Goal: Task Accomplishment & Management: Use online tool/utility

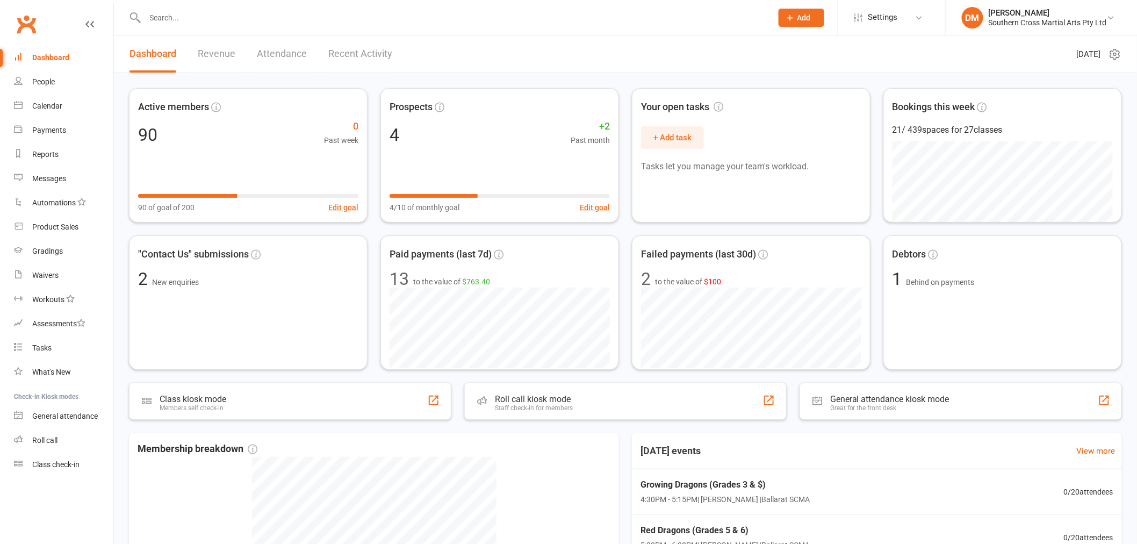
click at [1058, 24] on div "Southern Cross Martial Arts Pty Ltd" at bounding box center [1048, 23] width 118 height 10
click at [1029, 180] on link "Remove mask" at bounding box center [1041, 174] width 191 height 25
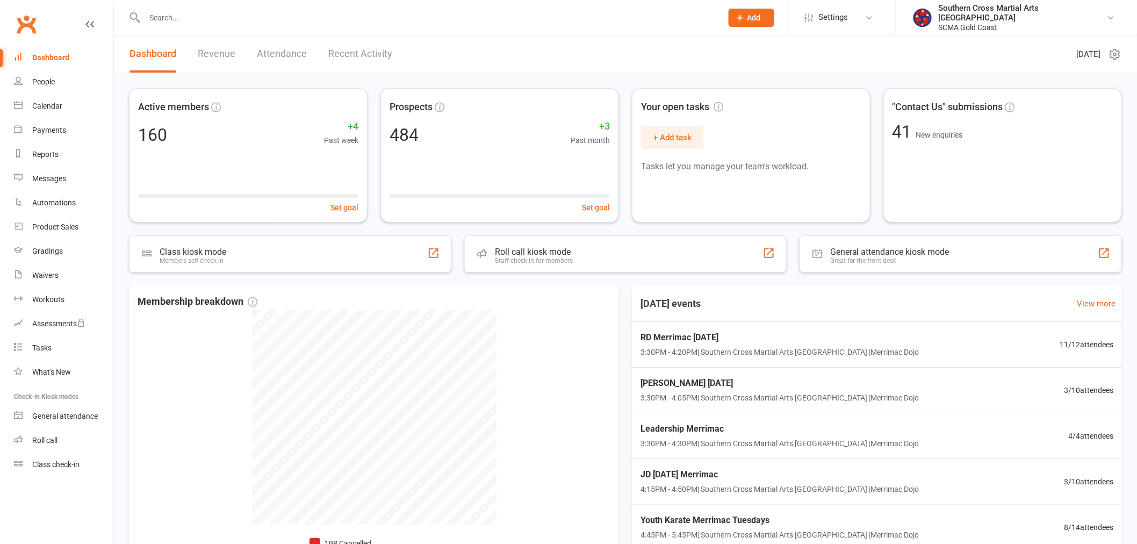
click at [1054, 6] on li "Southern Cross Martial Arts Gold Coast SCMA Gold Coast My profile My subscripti…" at bounding box center [1016, 17] width 242 height 35
click at [1046, 23] on div "SCMA Gold Coast" at bounding box center [1023, 28] width 168 height 10
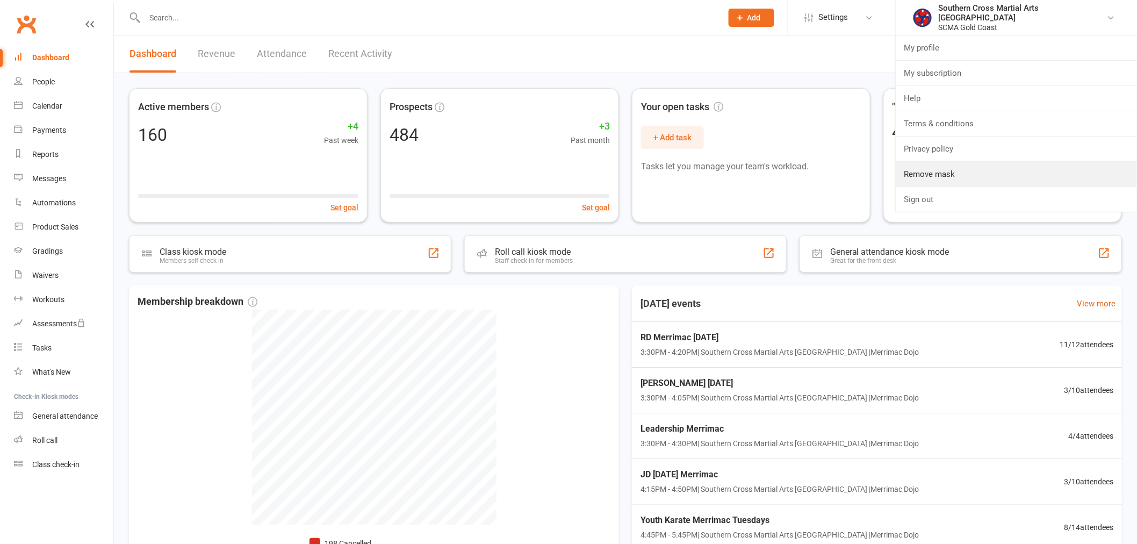
drag, startPoint x: 1034, startPoint y: 177, endPoint x: 1007, endPoint y: 182, distance: 27.2
click at [1034, 178] on link "Remove mask" at bounding box center [1016, 174] width 241 height 25
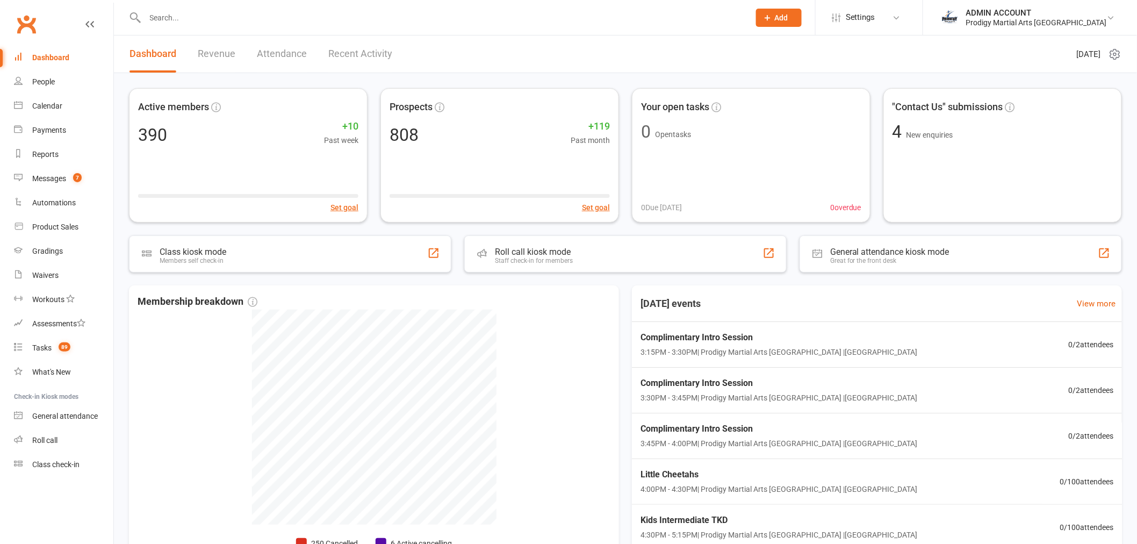
drag, startPoint x: 1023, startPoint y: 18, endPoint x: 1024, endPoint y: 77, distance: 59.7
click at [1023, 19] on div "Prodigy Martial Arts [GEOGRAPHIC_DATA]" at bounding box center [1036, 23] width 141 height 10
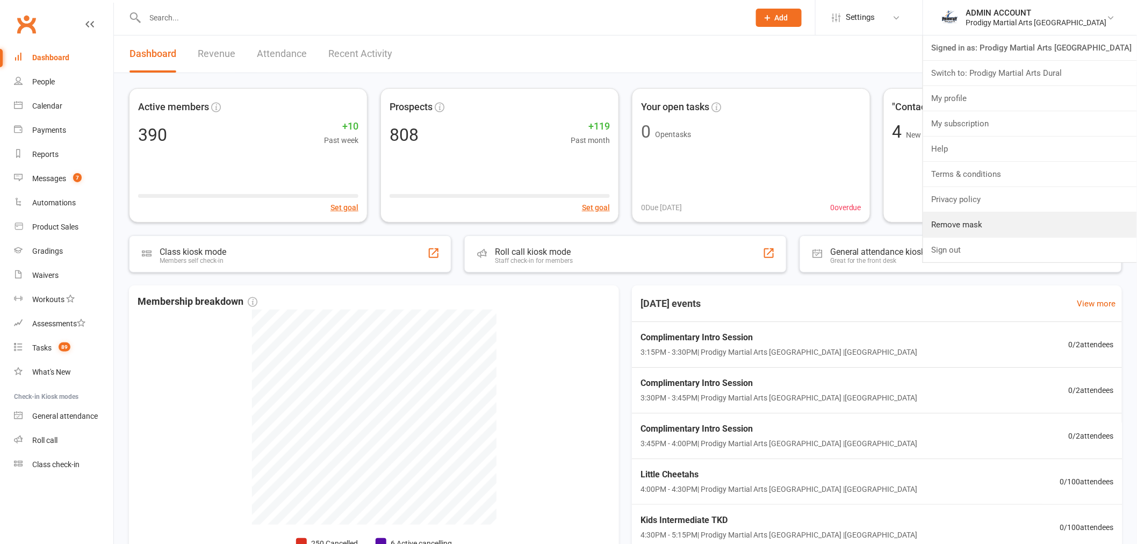
click at [1023, 219] on link "Remove mask" at bounding box center [1030, 224] width 214 height 25
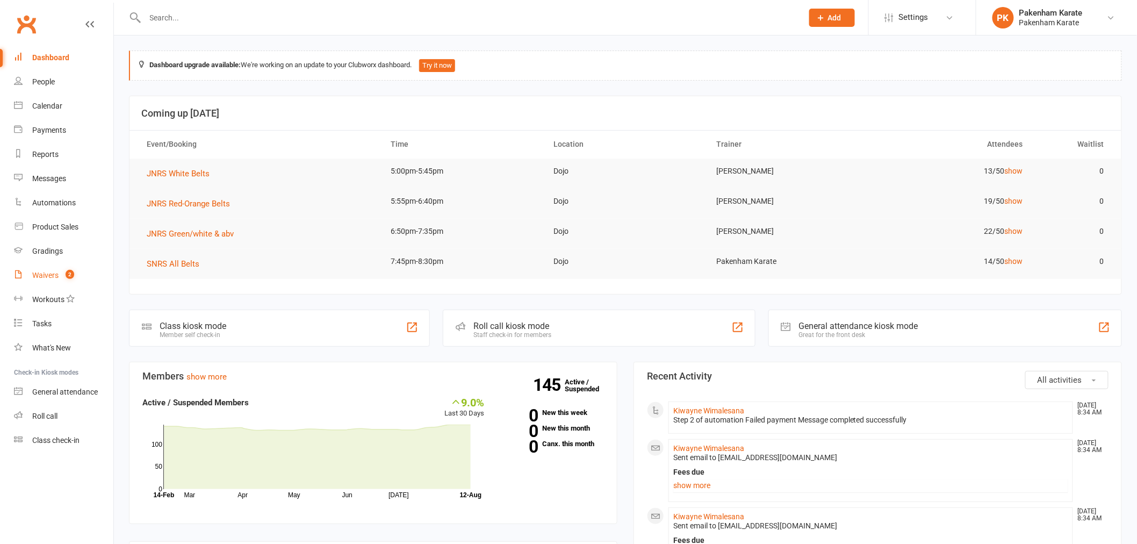
click at [44, 271] on div "Waivers" at bounding box center [45, 275] width 26 height 9
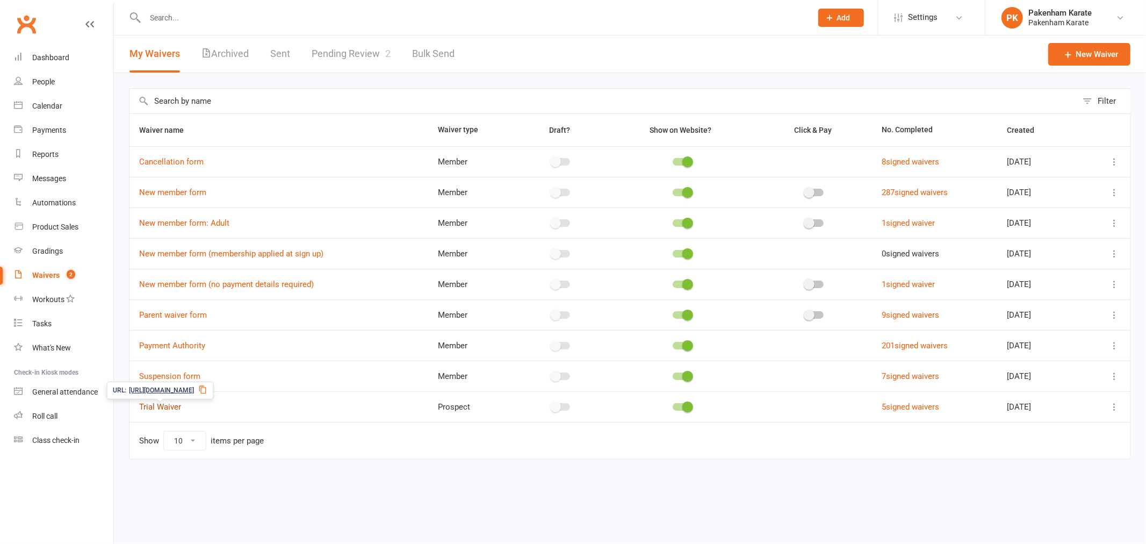
click at [155, 410] on link "Trial Waiver" at bounding box center [160, 407] width 42 height 10
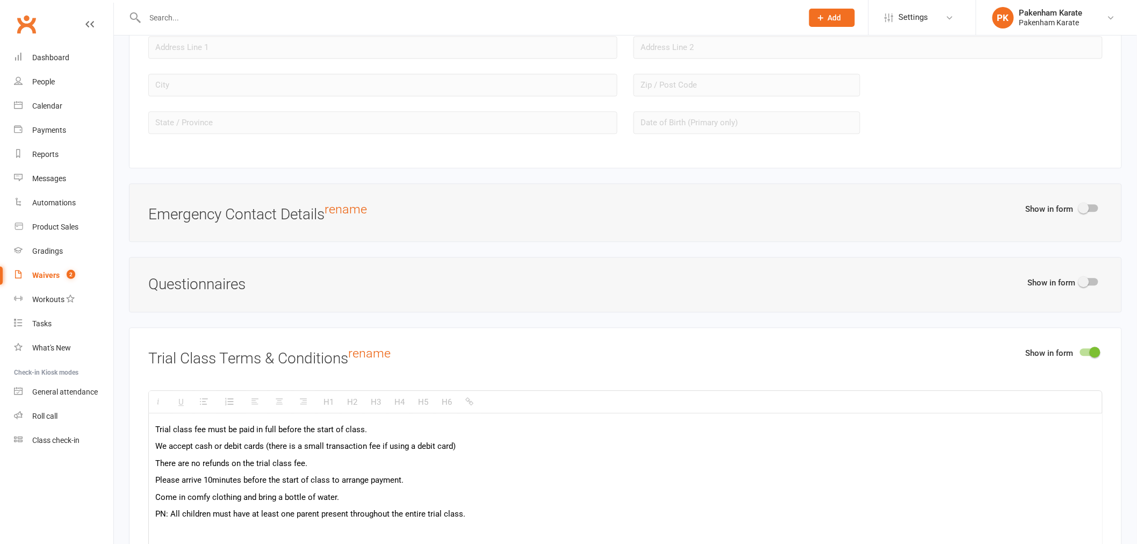
scroll to position [1015, 0]
click at [40, 80] on div "People" at bounding box center [43, 81] width 23 height 9
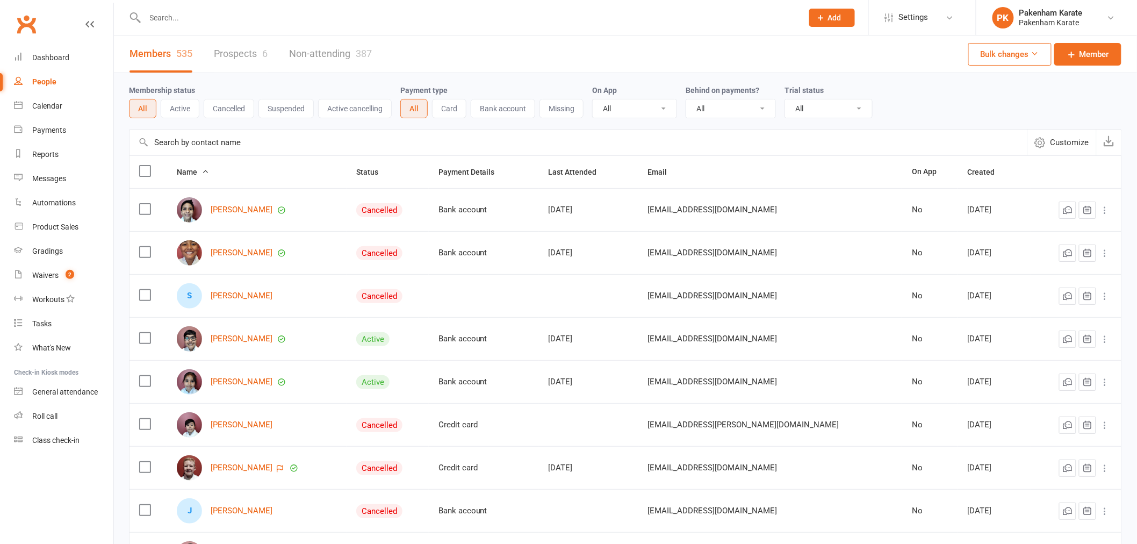
click at [556, 70] on div "Members 535 Prospects 6 Non-attending 387 Bulk changes Member" at bounding box center [625, 54] width 1023 height 38
click at [1036, 23] on div "Pakenham Karate" at bounding box center [1051, 23] width 63 height 10
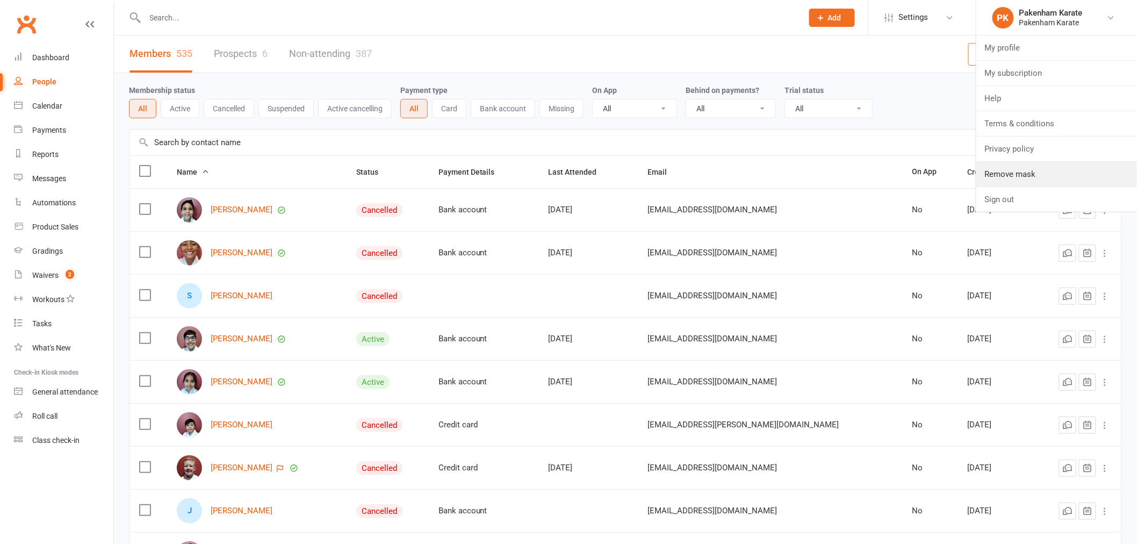
click at [1032, 169] on link "Remove mask" at bounding box center [1057, 174] width 161 height 25
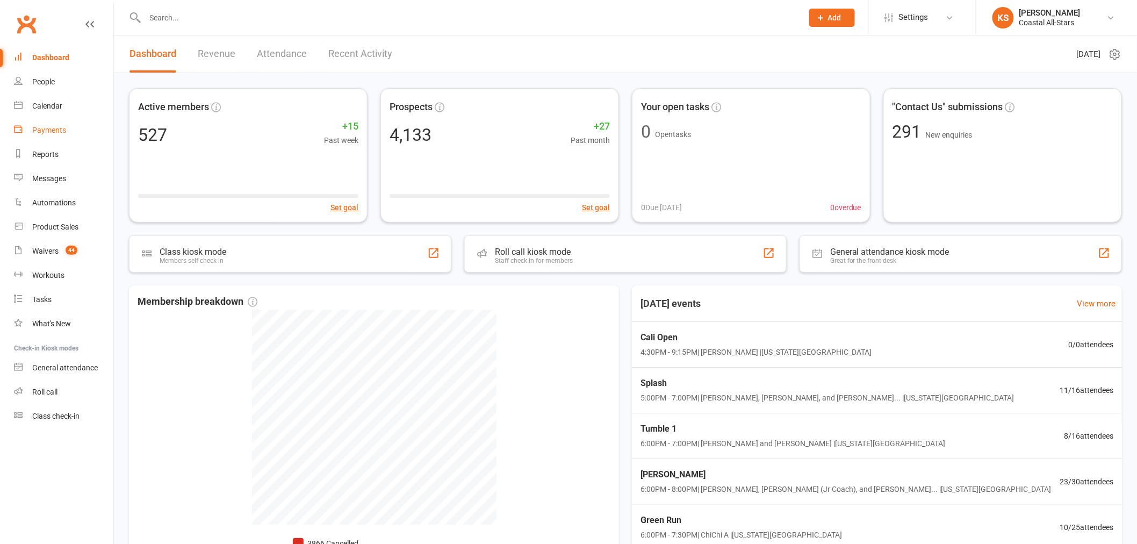
click at [41, 138] on link "Payments" at bounding box center [63, 130] width 99 height 24
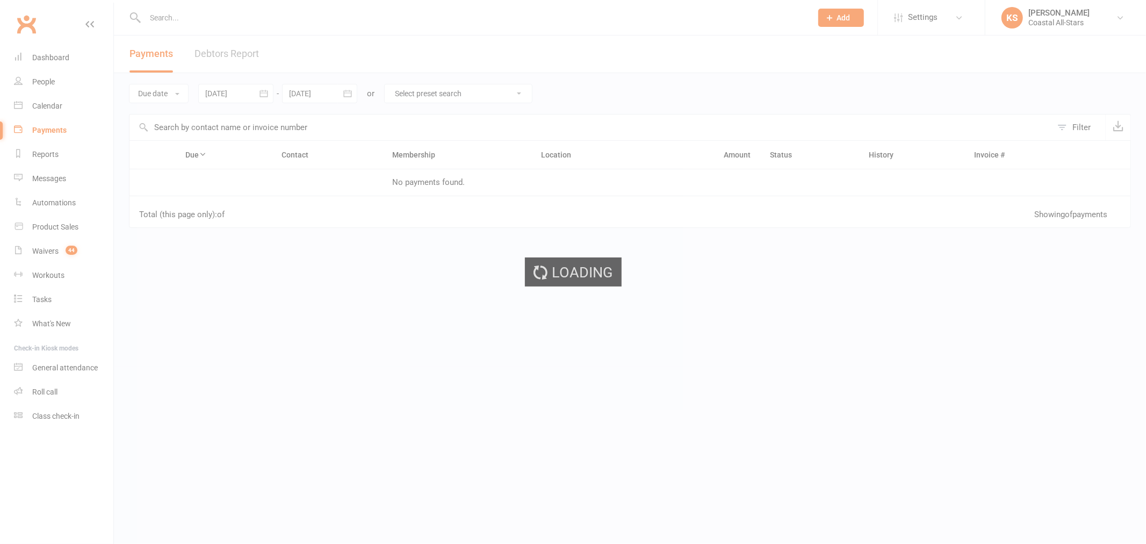
click at [41, 159] on div "Loading" at bounding box center [573, 272] width 1146 height 544
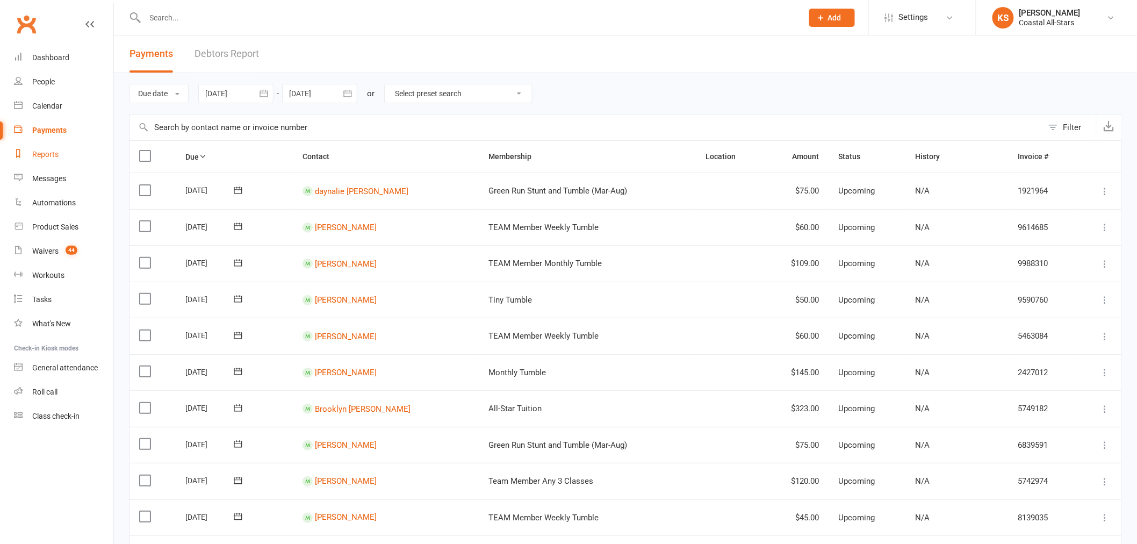
click at [41, 154] on div "Reports" at bounding box center [45, 154] width 26 height 9
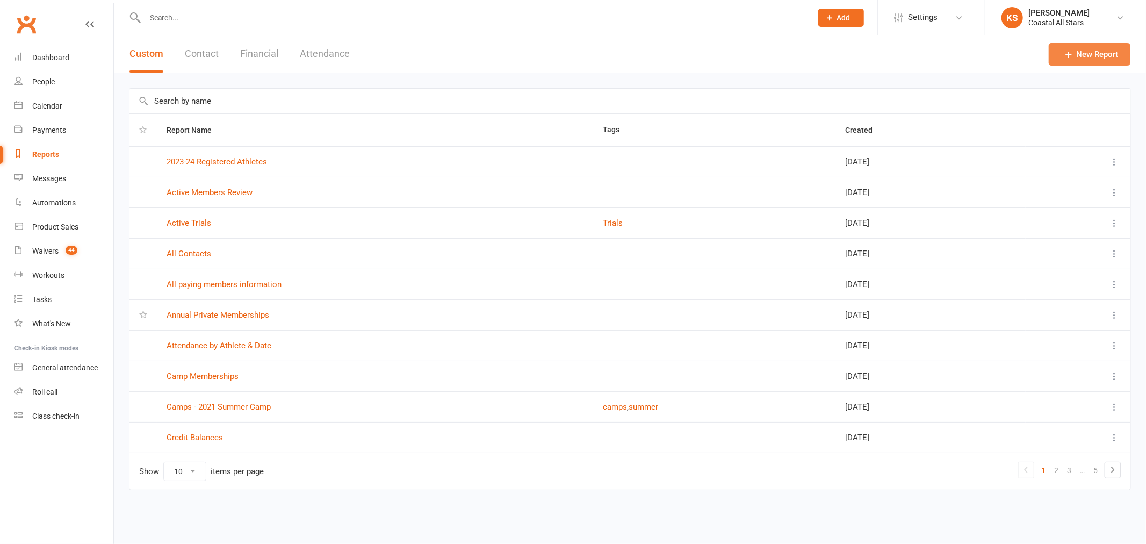
click at [1089, 55] on link "New Report" at bounding box center [1090, 54] width 82 height 23
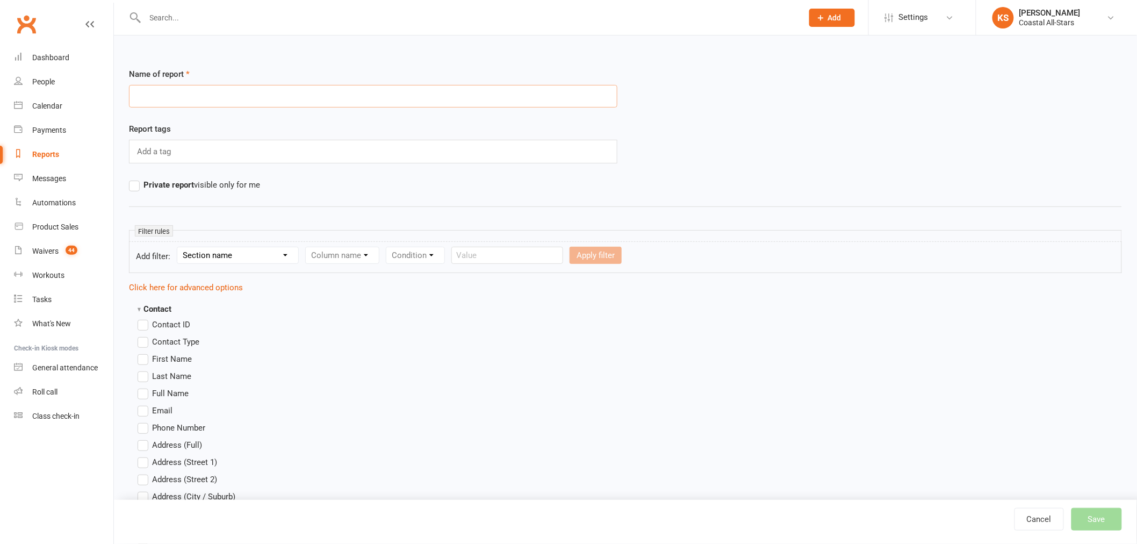
click at [273, 90] on input "text" at bounding box center [373, 96] width 489 height 23
type input "Members with Credits"
click at [169, 325] on span "Contact ID" at bounding box center [171, 323] width 38 height 11
click at [145, 318] on input "Contact ID" at bounding box center [141, 318] width 7 height 0
click at [155, 359] on span "First Name" at bounding box center [172, 358] width 40 height 11
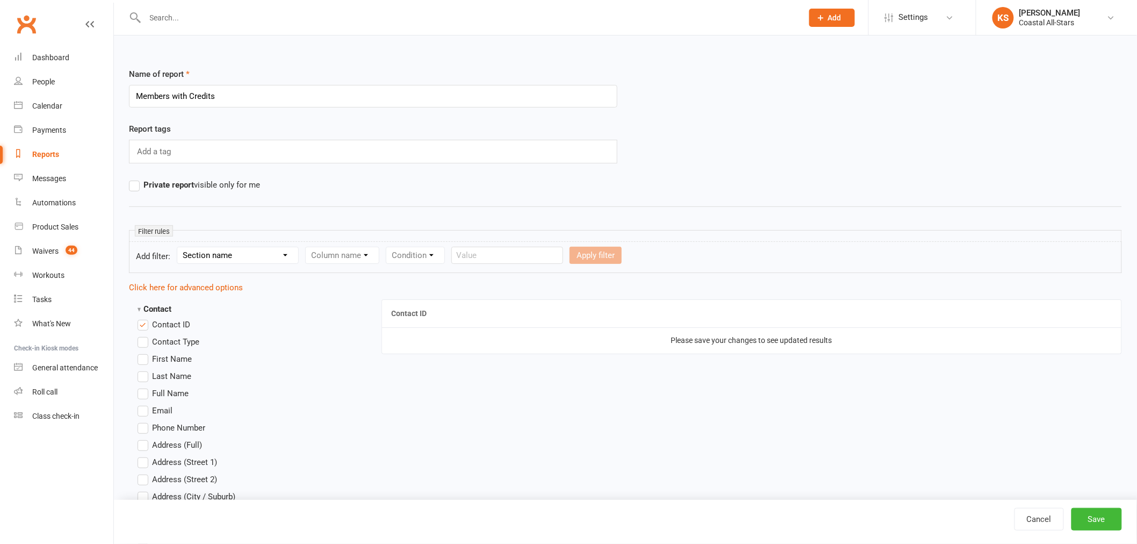
click at [145, 353] on input "First Name" at bounding box center [141, 353] width 7 height 0
click at [154, 374] on span "Last Name" at bounding box center [171, 375] width 39 height 11
click at [145, 370] on input "Last Name" at bounding box center [141, 370] width 7 height 0
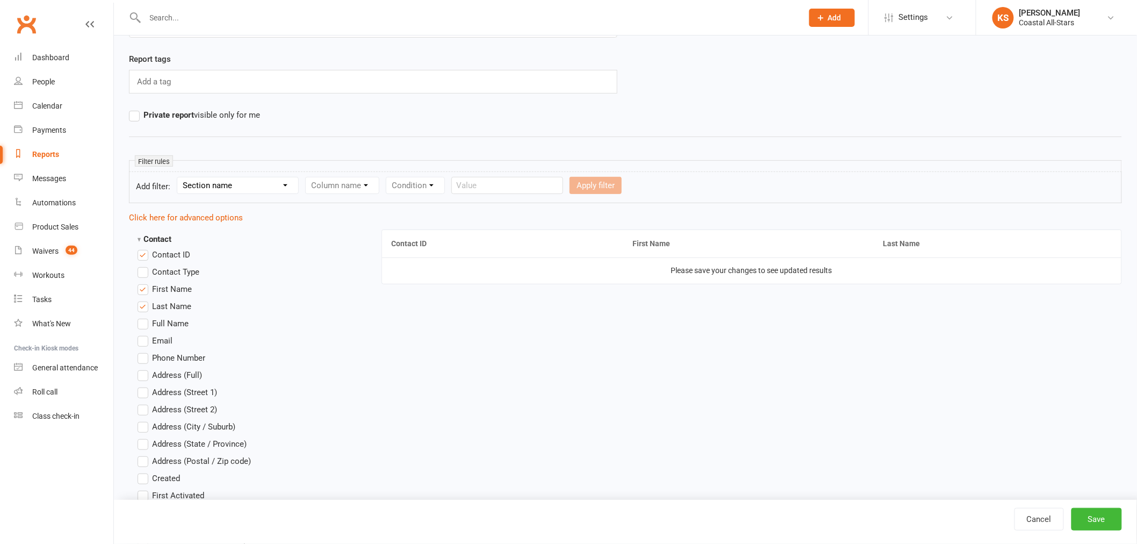
scroll to position [179, 0]
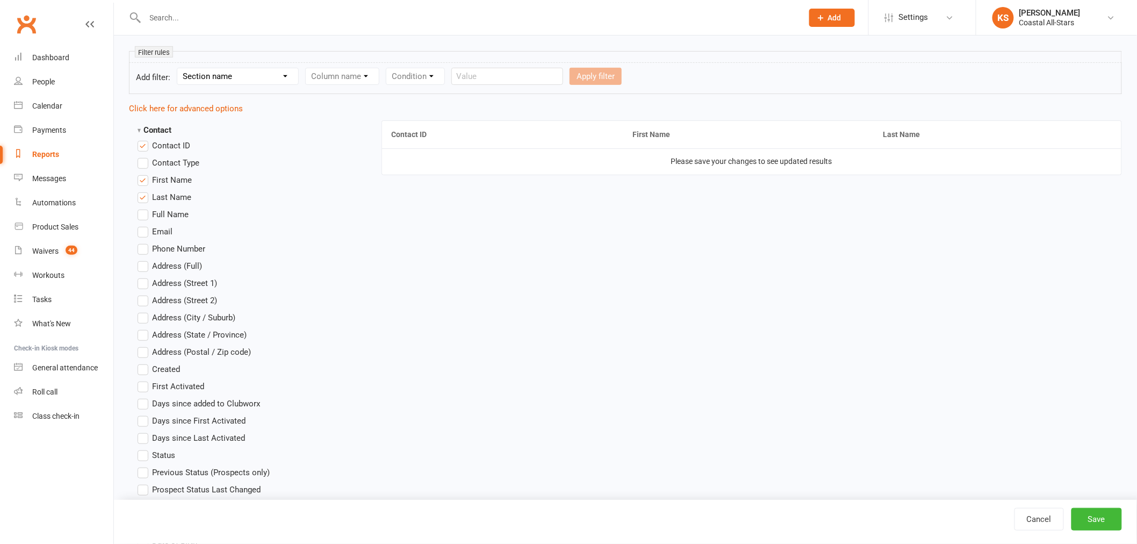
click at [160, 226] on span "Email" at bounding box center [162, 230] width 20 height 11
click at [145, 225] on input "Email" at bounding box center [141, 225] width 7 height 0
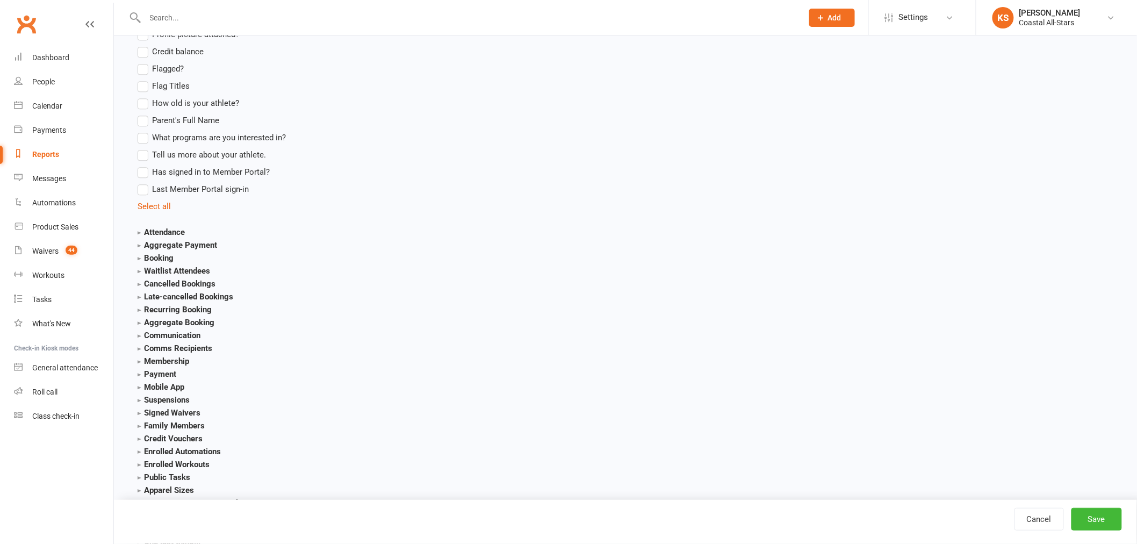
scroll to position [1138, 0]
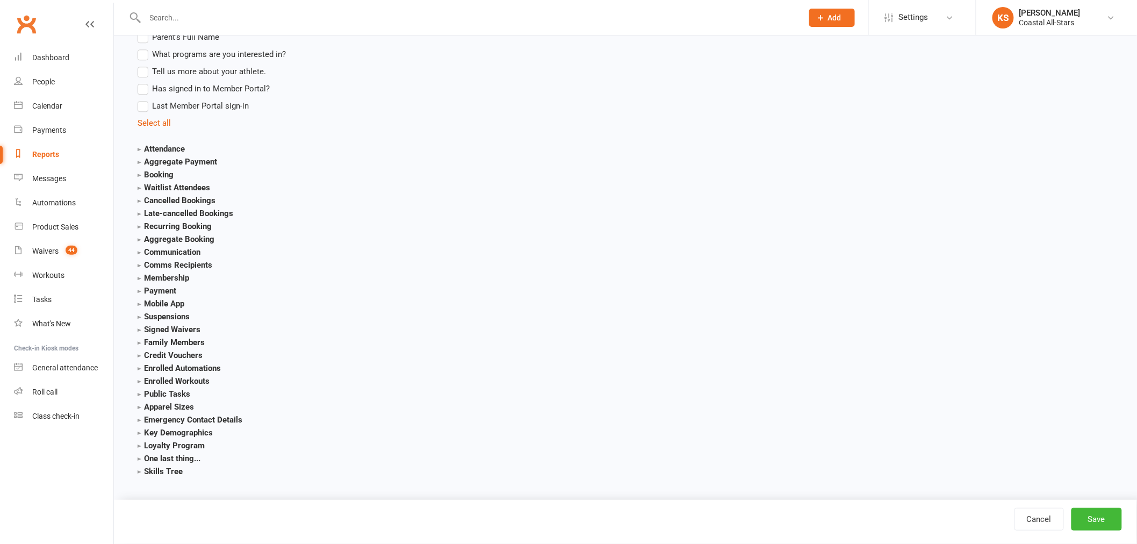
click at [156, 289] on strong "Payment" at bounding box center [157, 291] width 39 height 10
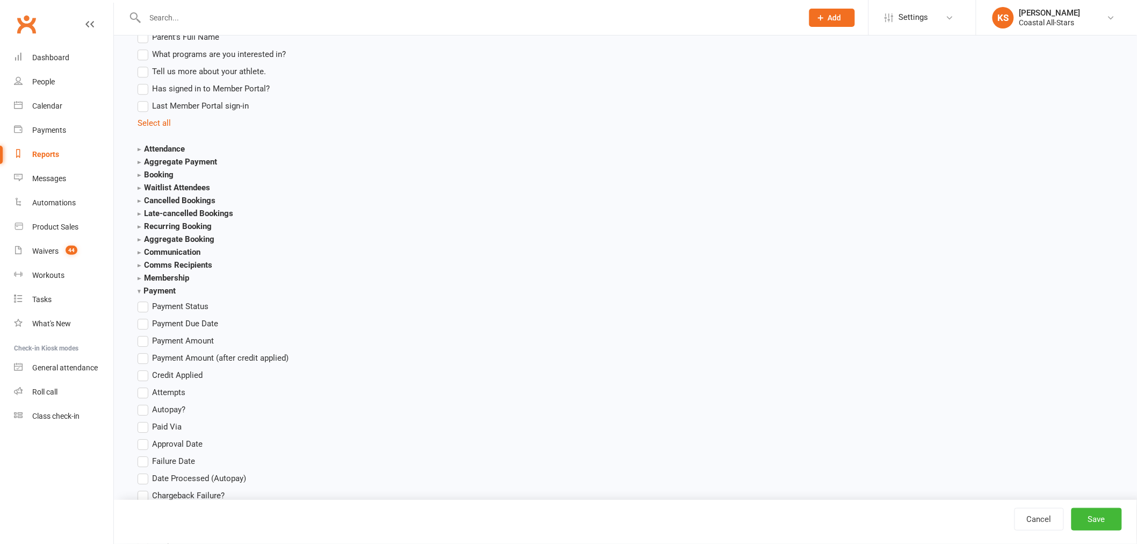
scroll to position [1378, 0]
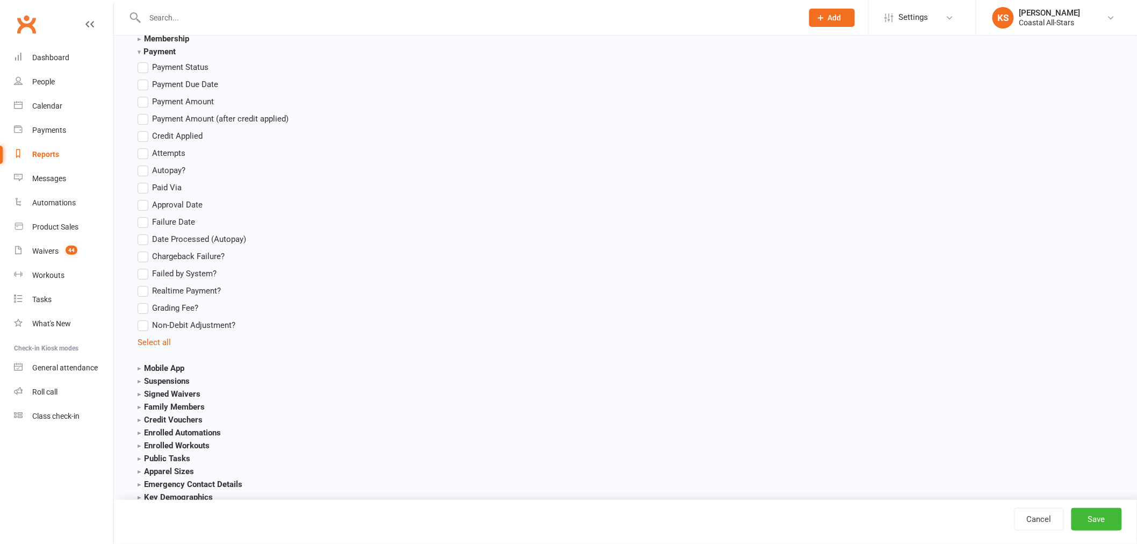
click at [152, 131] on span "Credit Applied" at bounding box center [177, 135] width 51 height 11
click at [145, 130] on input "Credit Applied" at bounding box center [141, 130] width 7 height 0
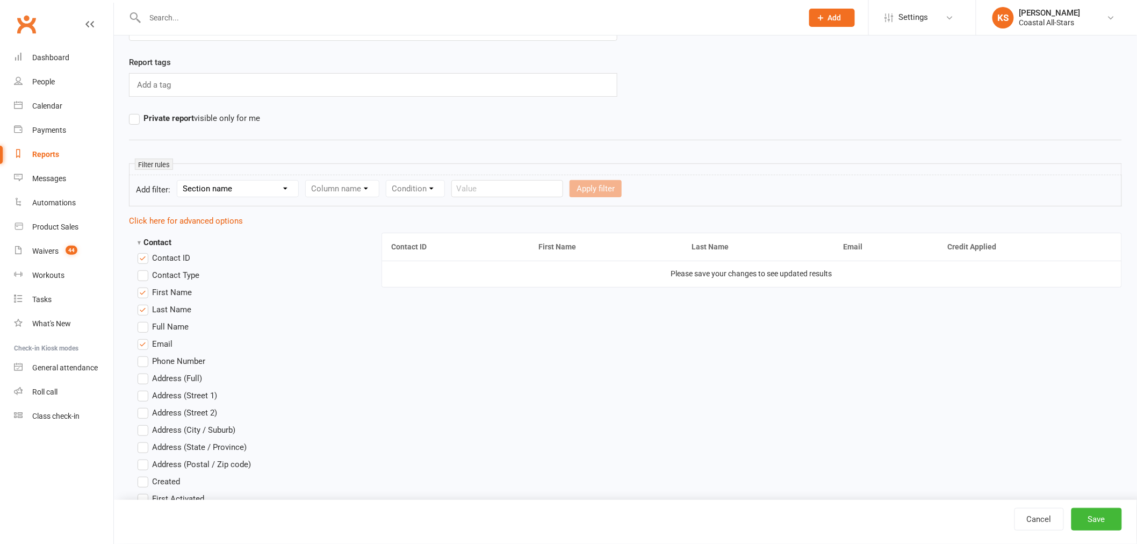
scroll to position [0, 0]
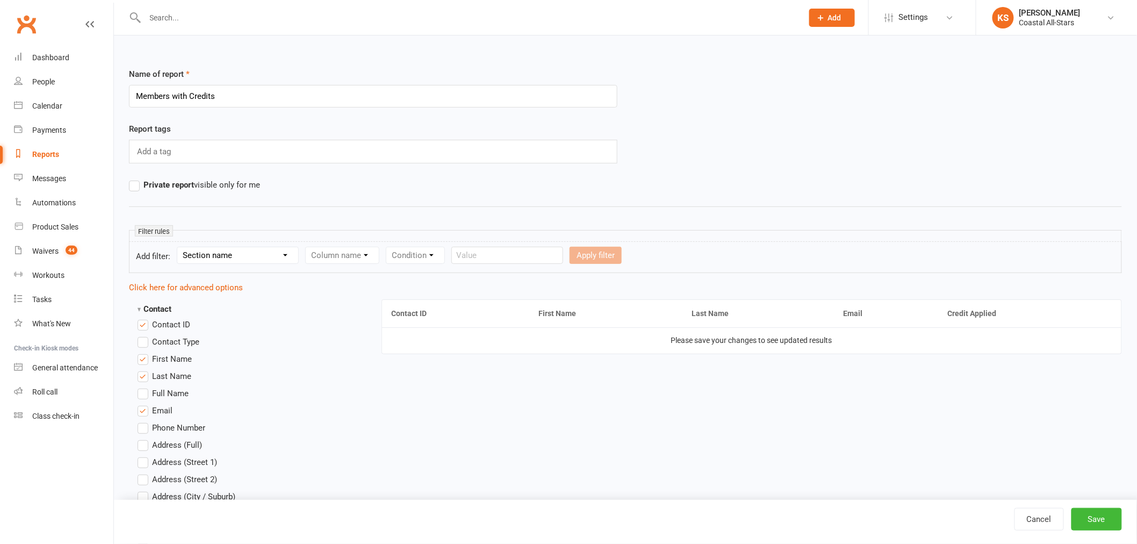
click at [259, 250] on select "Section name Contact Attendance Aggregate Payment Booking Waitlist Attendees Ca…" at bounding box center [237, 255] width 121 height 16
select select "0"
click at [179, 247] on select "Section name Contact Attendance Aggregate Payment Booking Waitlist Attendees Ca…" at bounding box center [237, 255] width 121 height 16
drag, startPoint x: 351, startPoint y: 255, endPoint x: 352, endPoint y: 249, distance: 6.5
click at [351, 255] on select "Column name Contact Type First Name Last Name Full Name Email Phone Number Addr…" at bounding box center [433, 255] width 255 height 16
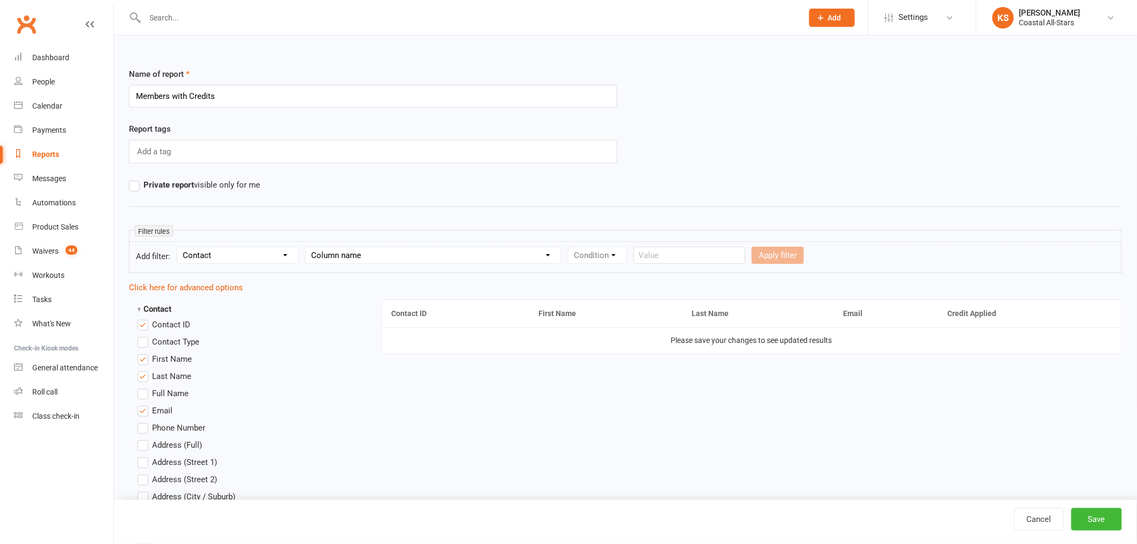
select select "17"
click at [307, 247] on select "Column name Contact Type First Name Last Name Full Name Email Phone Number Addr…" at bounding box center [433, 255] width 255 height 16
drag, startPoint x: 614, startPoint y: 258, endPoint x: 614, endPoint y: 282, distance: 24.2
click at [614, 259] on select "Condition Equals Does not equal Contains Does not contain Is blank or does not …" at bounding box center [631, 255] width 124 height 16
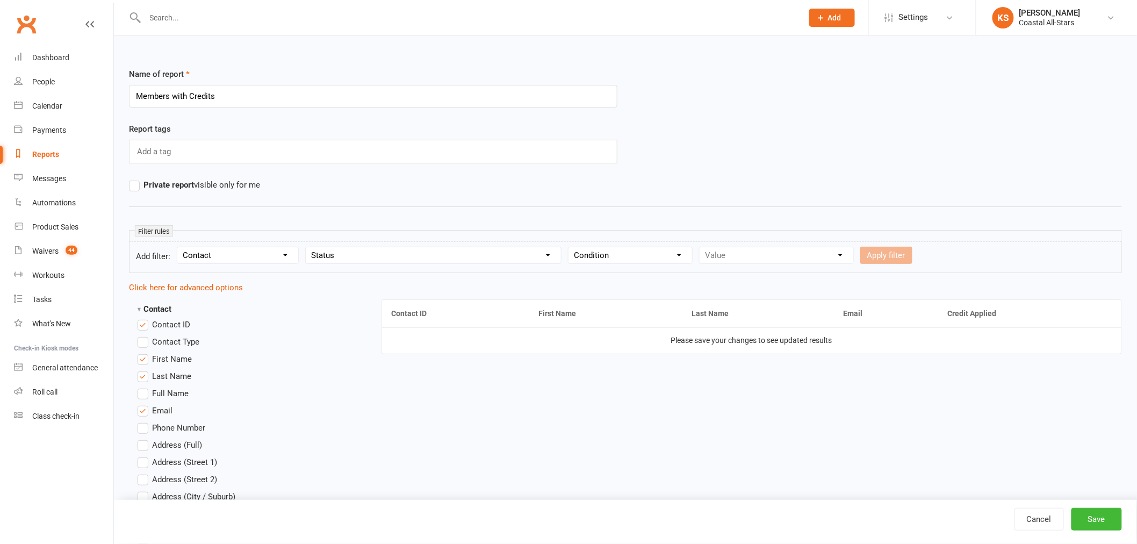
click at [614, 262] on select "Condition Equals Does not equal Contains Does not contain Is blank or does not …" at bounding box center [631, 255] width 124 height 16
select select "0"
click at [570, 247] on select "Condition Equals Does not equal Contains Does not contain Is blank or does not …" at bounding box center [631, 255] width 124 height 16
drag, startPoint x: 716, startPoint y: 253, endPoint x: 721, endPoint y: 263, distance: 12.0
click at [716, 253] on select "Value Prospect: Initial Contact Prospect: Can't Reach On The Phone Prospect: Fo…" at bounding box center [777, 255] width 154 height 16
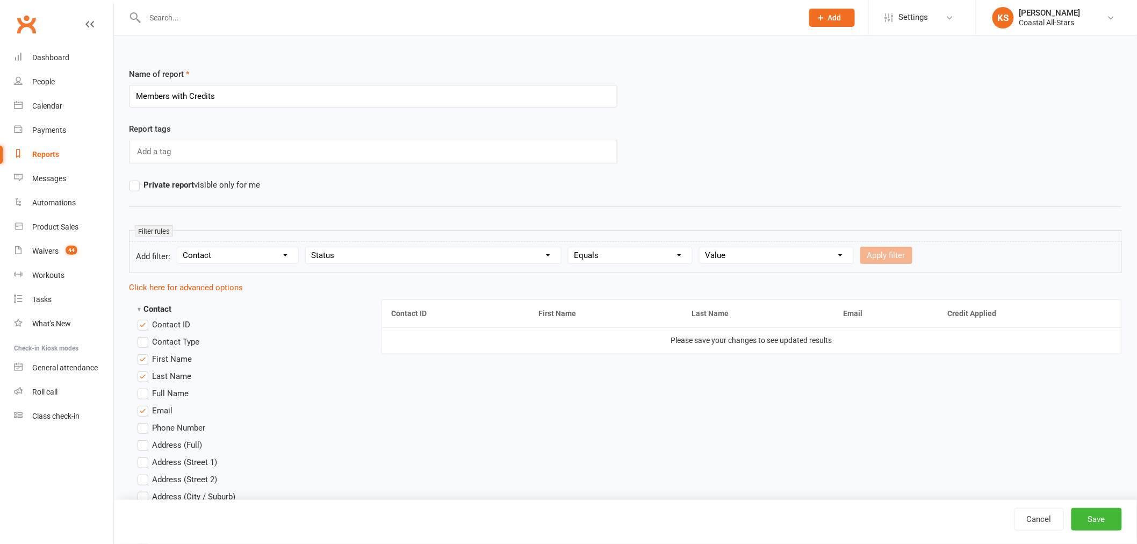
select select "12"
click at [700, 247] on select "Value Prospect: Initial Contact Prospect: Can't Reach On The Phone Prospect: Fo…" at bounding box center [777, 255] width 154 height 16
click at [906, 260] on button "Apply filter" at bounding box center [887, 255] width 52 height 17
select select
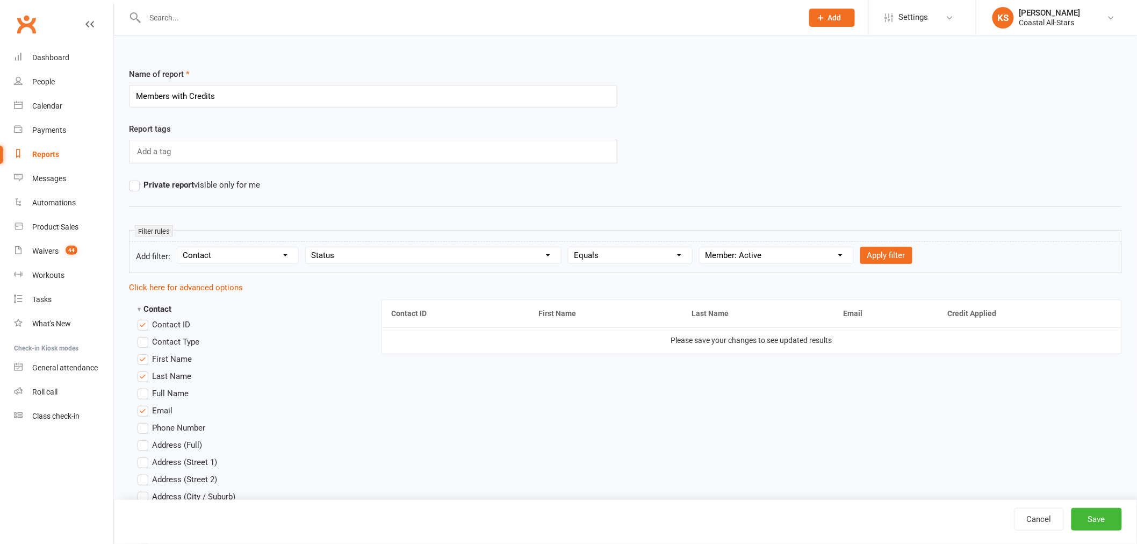
select select
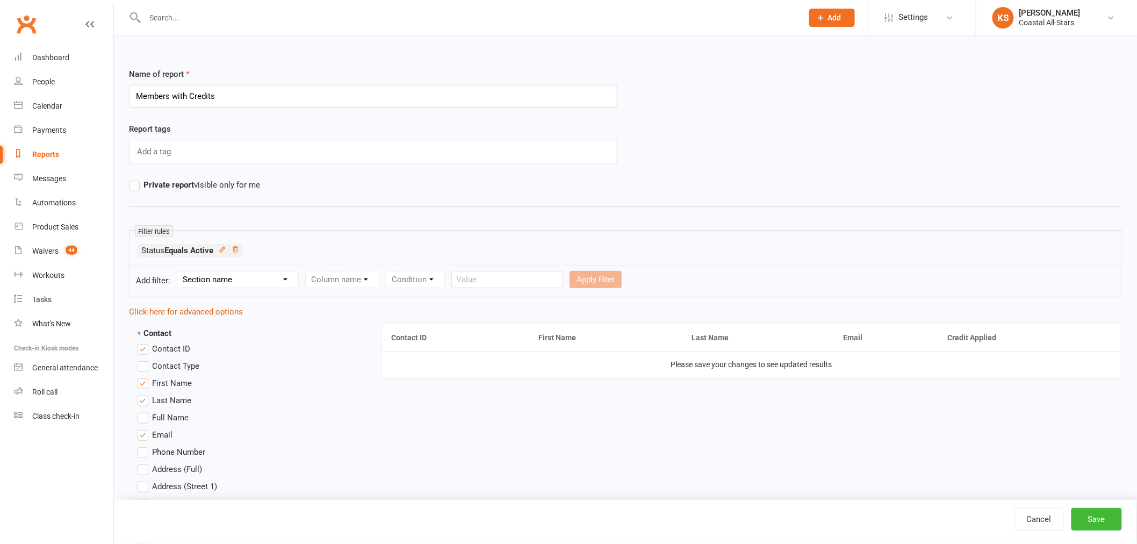
click at [248, 276] on select "Section name Contact Attendance Aggregate Payment Booking Waitlist Attendees Ca…" at bounding box center [237, 279] width 121 height 16
select select "12"
click at [179, 271] on select "Section name Contact Attendance Aggregate Payment Booking Waitlist Attendees Ca…" at bounding box center [237, 279] width 121 height 16
click at [372, 285] on select "Column name Payment Status Payment Due Date Payment Amount Payment Amount (afte…" at bounding box center [386, 279] width 160 height 16
select select "4"
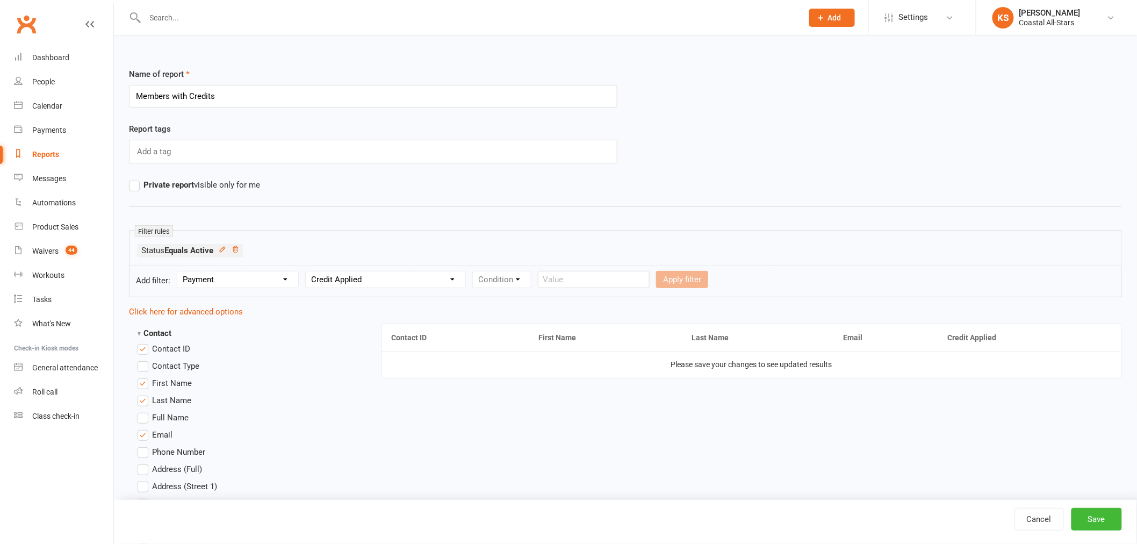
click at [307, 271] on select "Column name Payment Status Payment Due Date Payment Amount Payment Amount (afte…" at bounding box center [386, 279] width 160 height 16
click at [540, 280] on select "Condition Is Is not Less than Greater than Less than or equal to Greater than o…" at bounding box center [527, 279] width 109 height 16
select select "7"
click at [475, 271] on select "Condition Is Is not Less than Greater than Less than or equal to Greater than o…" at bounding box center [527, 279] width 109 height 16
click at [614, 276] on button "Apply filter" at bounding box center [615, 279] width 52 height 17
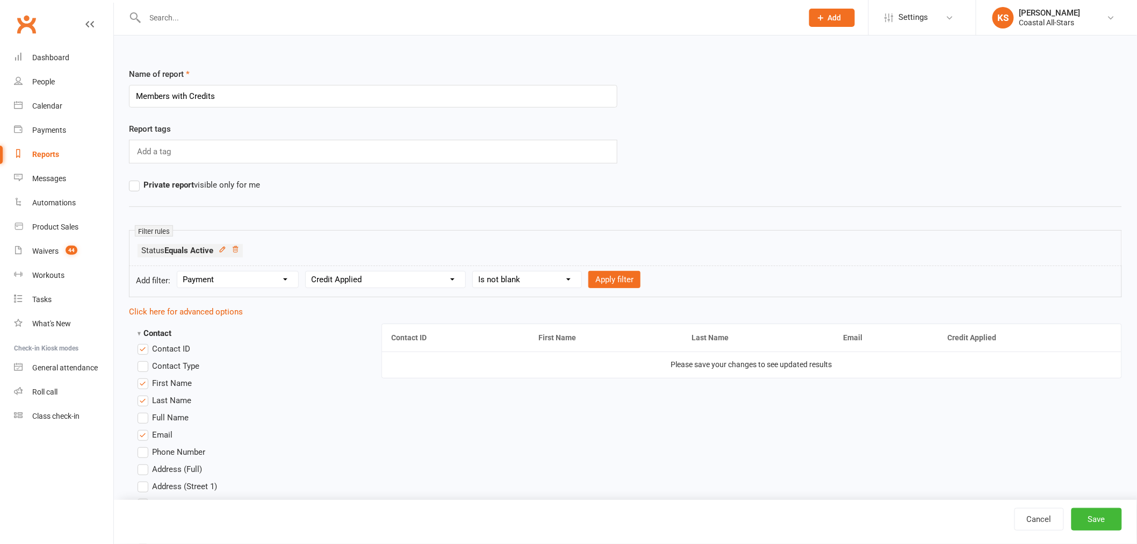
select select
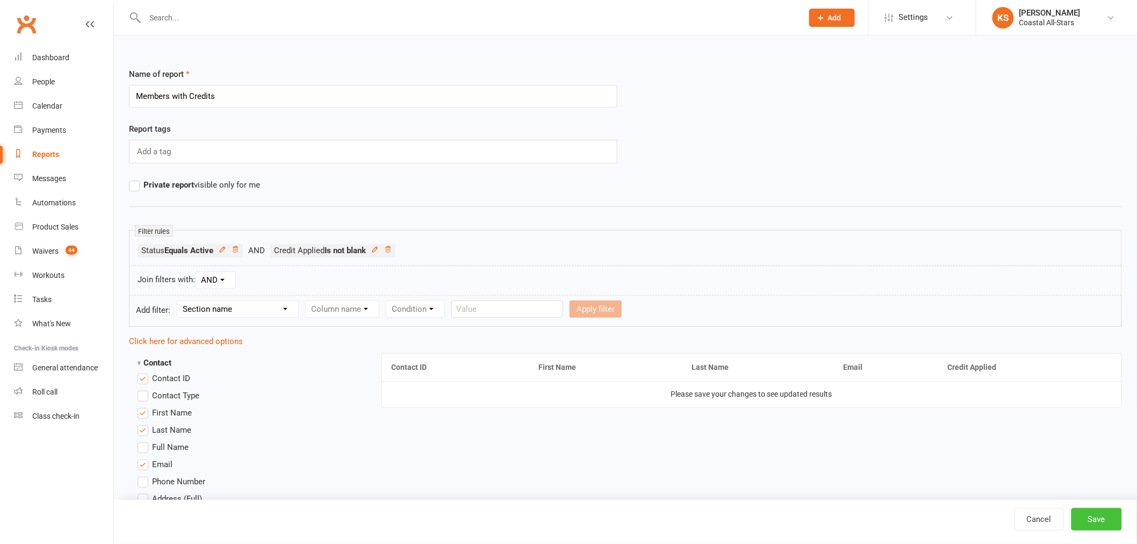
click at [1100, 521] on button "Save" at bounding box center [1097, 519] width 51 height 23
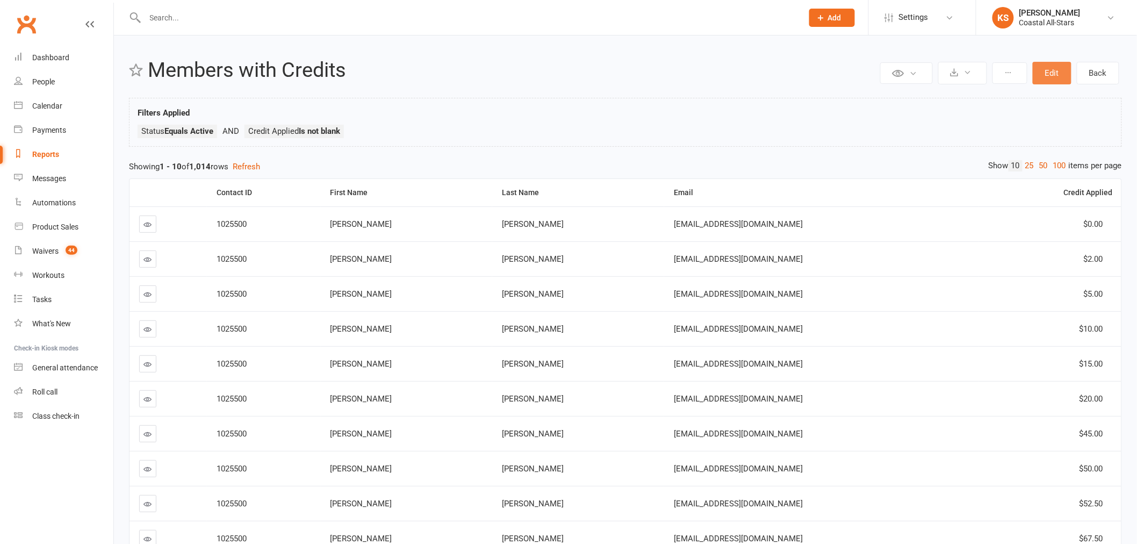
click at [1046, 71] on button "Edit" at bounding box center [1052, 73] width 39 height 23
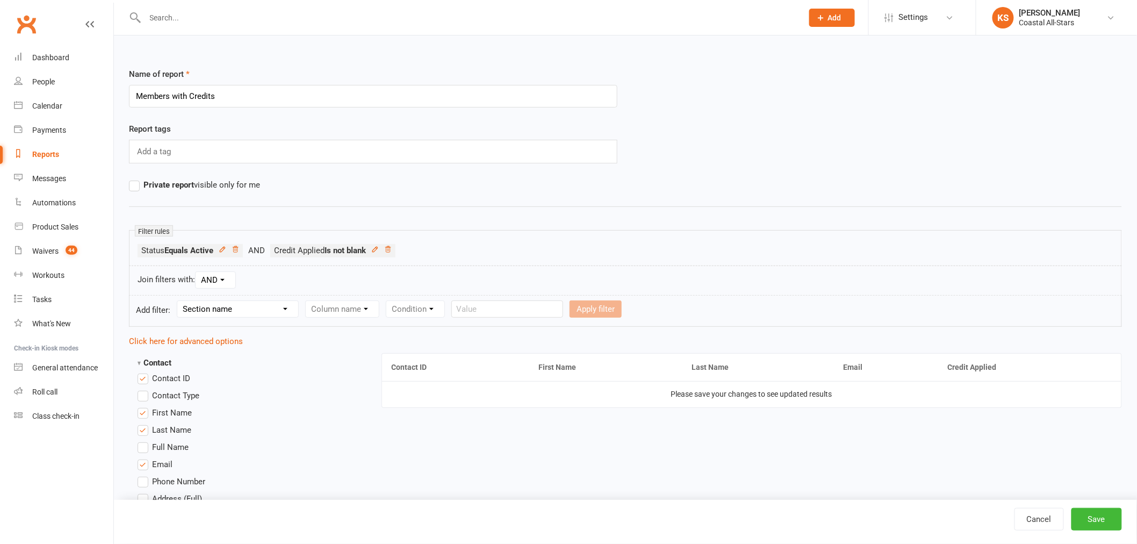
click at [233, 310] on select "Section name Contact Attendance Aggregate Payment Booking Waitlist Attendees Ca…" at bounding box center [237, 309] width 121 height 16
select select "12"
click at [179, 302] on select "Section name Contact Attendance Aggregate Payment Booking Waitlist Attendees Ca…" at bounding box center [237, 309] width 121 height 16
click at [399, 300] on form "Add filter: Section name Contact Attendance Aggregate Payment Booking Waitlist …" at bounding box center [625, 311] width 993 height 32
click at [400, 306] on select "Column name Payment Status Payment Due Date Payment Amount Payment Amount (afte…" at bounding box center [386, 309] width 160 height 16
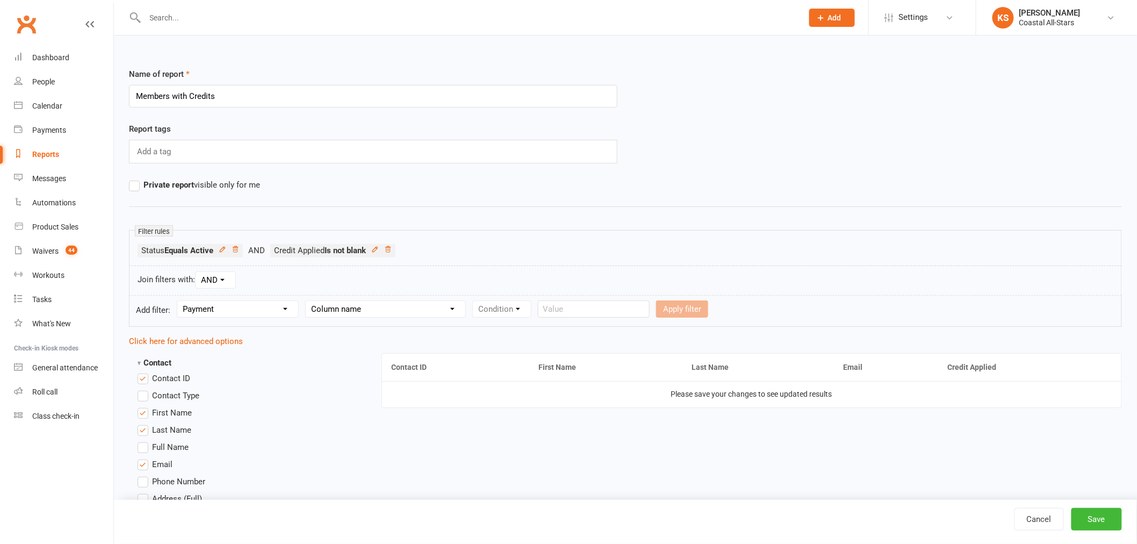
select select "4"
click at [307, 302] on select "Column name Payment Status Payment Due Date Payment Amount Payment Amount (afte…" at bounding box center [386, 309] width 160 height 16
click at [549, 305] on select "Condition Is Is not Less than Greater than Less than or equal to Greater than o…" at bounding box center [527, 309] width 109 height 16
click at [149, 340] on link "Click here for advanced options" at bounding box center [186, 341] width 114 height 10
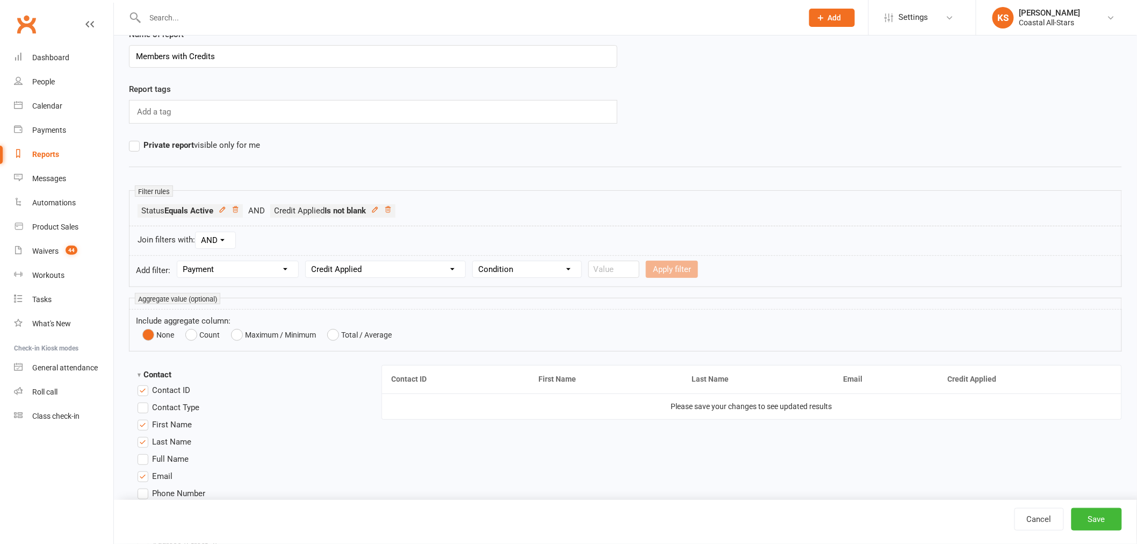
scroll to position [60, 0]
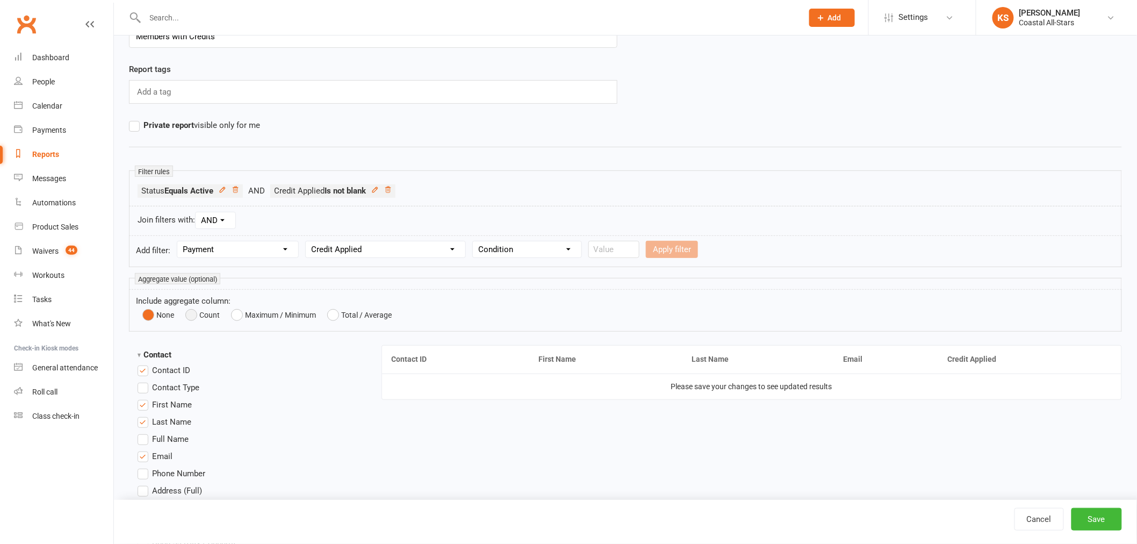
click at [194, 318] on button "Count" at bounding box center [202, 314] width 34 height 15
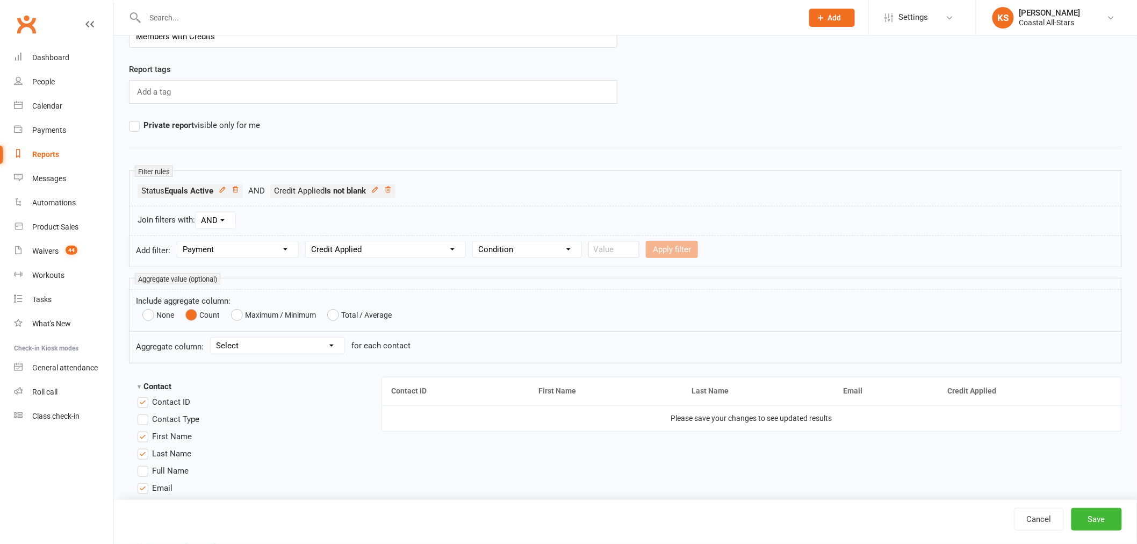
click at [255, 348] on select "Select Booking count Recurring Booking count Waitlist Attendees count Membershi…" at bounding box center [278, 346] width 134 height 16
click at [152, 312] on button "None" at bounding box center [158, 314] width 32 height 15
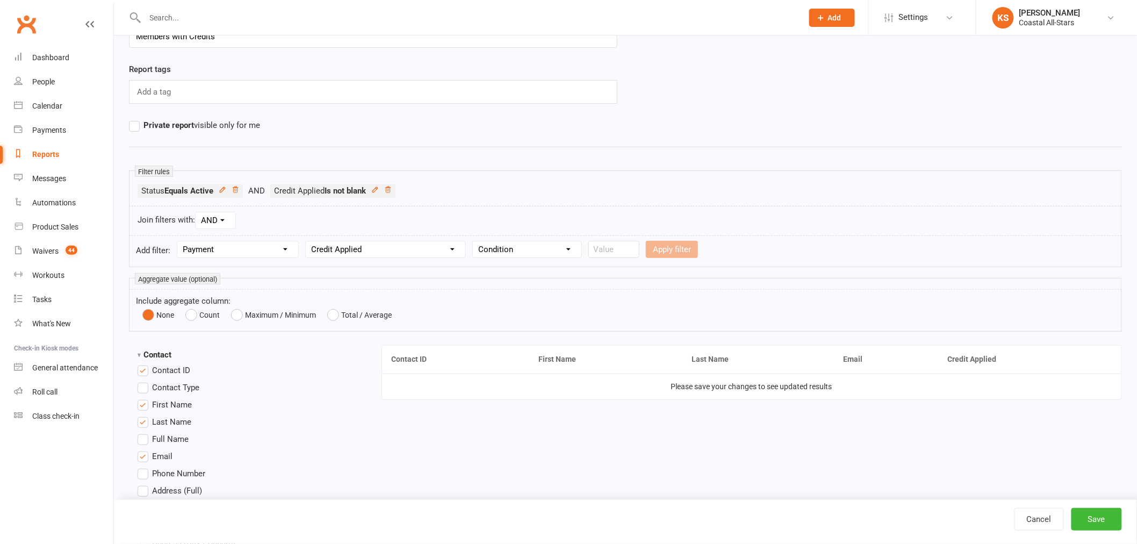
click at [379, 248] on select "Column name Payment Status Payment Due Date Payment Amount Payment Amount (afte…" at bounding box center [386, 249] width 160 height 16
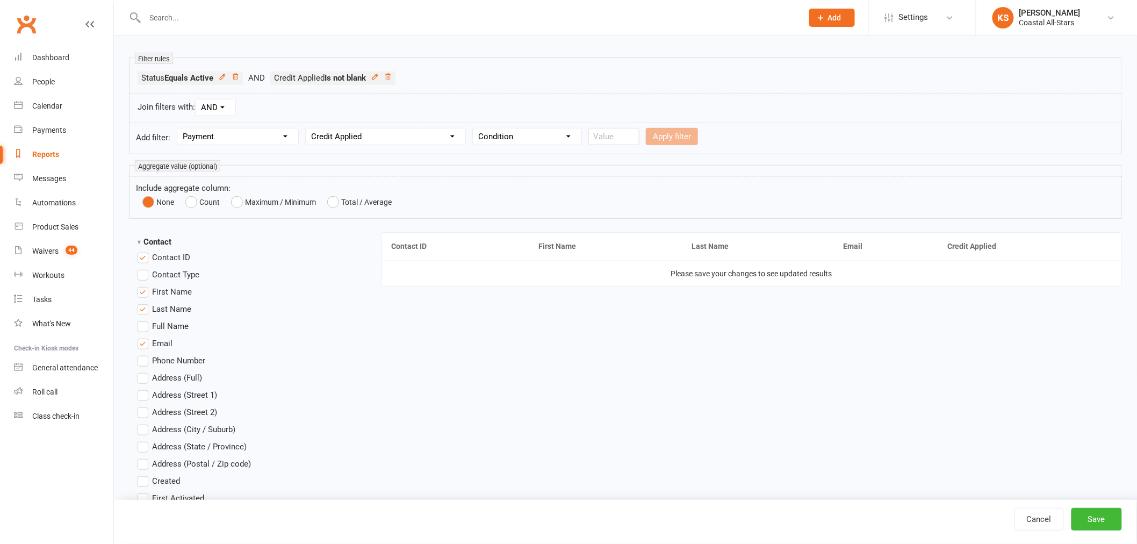
scroll to position [179, 0]
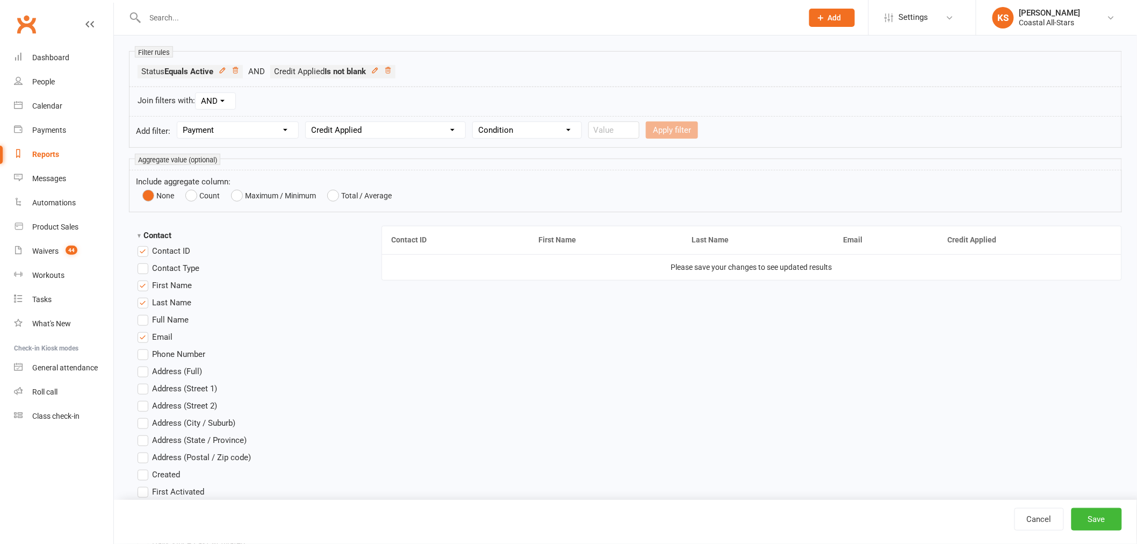
click at [388, 138] on select "Column name Payment Status Payment Due Date Payment Amount Payment Amount (afte…" at bounding box center [386, 130] width 160 height 16
click at [636, 186] on form "Include aggregate column: None Count Maximum / Minimum Total / Average" at bounding box center [625, 191] width 993 height 42
click at [562, 132] on select "Condition Is Is not Less than Greater than Less than or equal to Greater than o…" at bounding box center [527, 130] width 109 height 16
click at [218, 130] on select "Section name Contact Attendance Aggregate Payment Booking Waitlist Attendees Ca…" at bounding box center [237, 130] width 121 height 16
select select
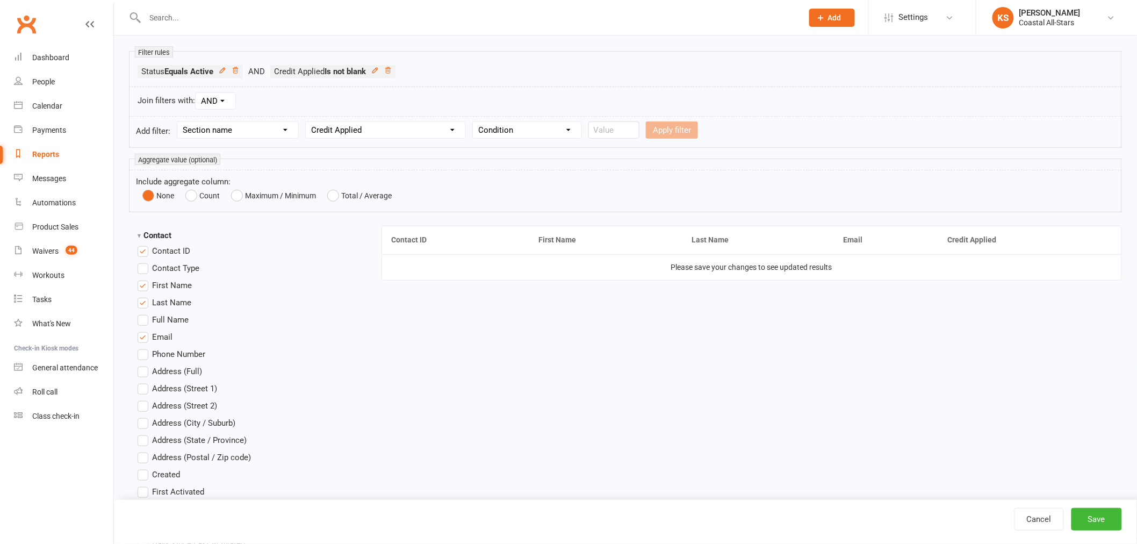
click at [179, 122] on select "Section name Contact Attendance Aggregate Payment Booking Waitlist Attendees Ca…" at bounding box center [237, 130] width 121 height 16
select select
click at [1094, 513] on button "Save" at bounding box center [1097, 519] width 51 height 23
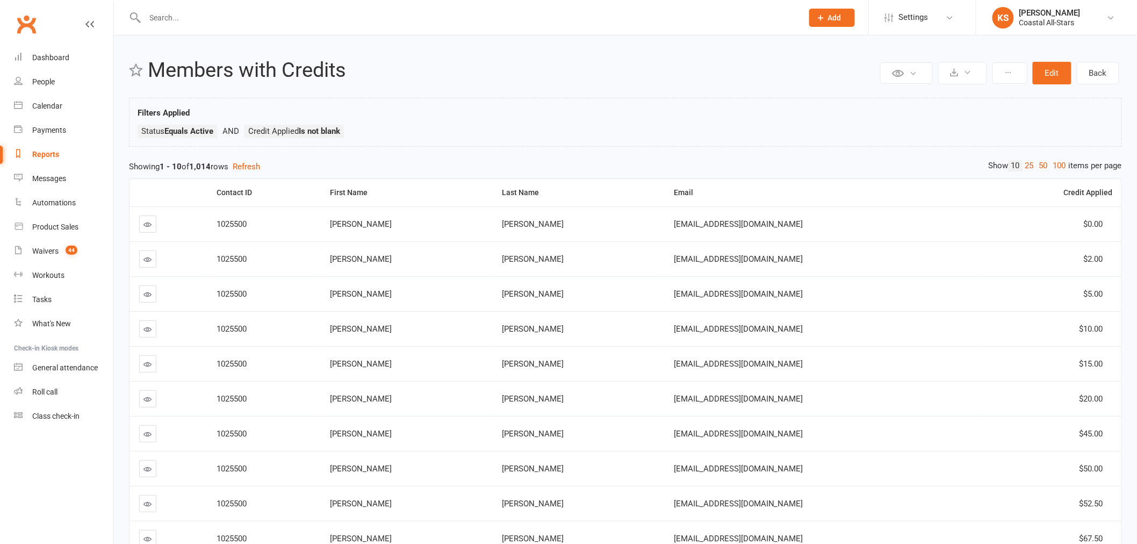
drag, startPoint x: 1051, startPoint y: 72, endPoint x: 1046, endPoint y: 76, distance: 6.6
click at [1051, 72] on button "Edit" at bounding box center [1052, 73] width 39 height 23
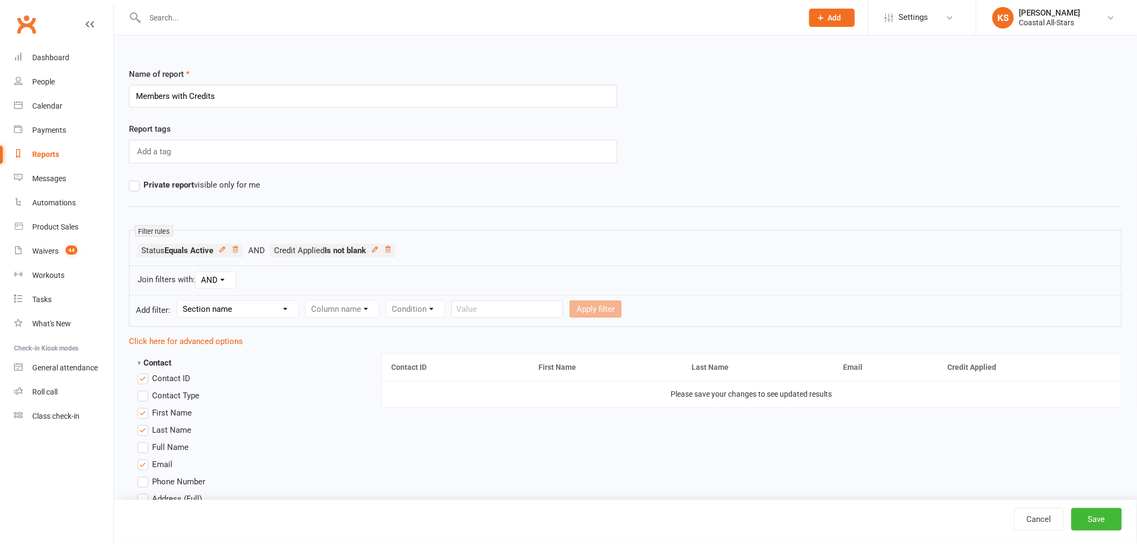
click at [231, 315] on select "Section name Contact Attendance Aggregate Payment Booking Waitlist Attendees Ca…" at bounding box center [237, 309] width 121 height 16
select select "12"
click at [179, 302] on select "Section name Contact Attendance Aggregate Payment Booking Waitlist Attendees Ca…" at bounding box center [237, 309] width 121 height 16
click at [366, 319] on form "Add filter: Section name Contact Attendance Aggregate Payment Booking Waitlist …" at bounding box center [625, 311] width 993 height 32
click at [367, 312] on select "Column name Payment Status Payment Due Date Payment Amount Payment Amount (afte…" at bounding box center [386, 309] width 160 height 16
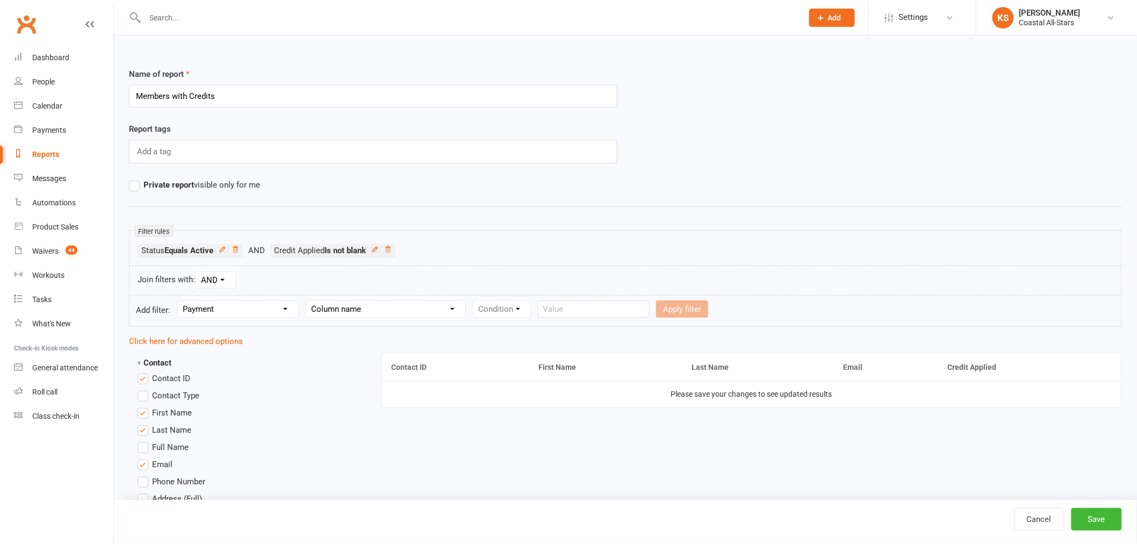
select select "4"
click at [307, 302] on select "Column name Payment Status Payment Due Date Payment Amount Payment Amount (afte…" at bounding box center [386, 309] width 160 height 16
click at [501, 311] on select "Condition Is Is not Less than Greater than Less than or equal to Greater than o…" at bounding box center [527, 309] width 109 height 16
click at [475, 302] on select "Condition Is Is not Less than Greater than Less than or equal to Greater than o…" at bounding box center [527, 309] width 109 height 16
click at [605, 313] on input "number" at bounding box center [614, 308] width 51 height 17
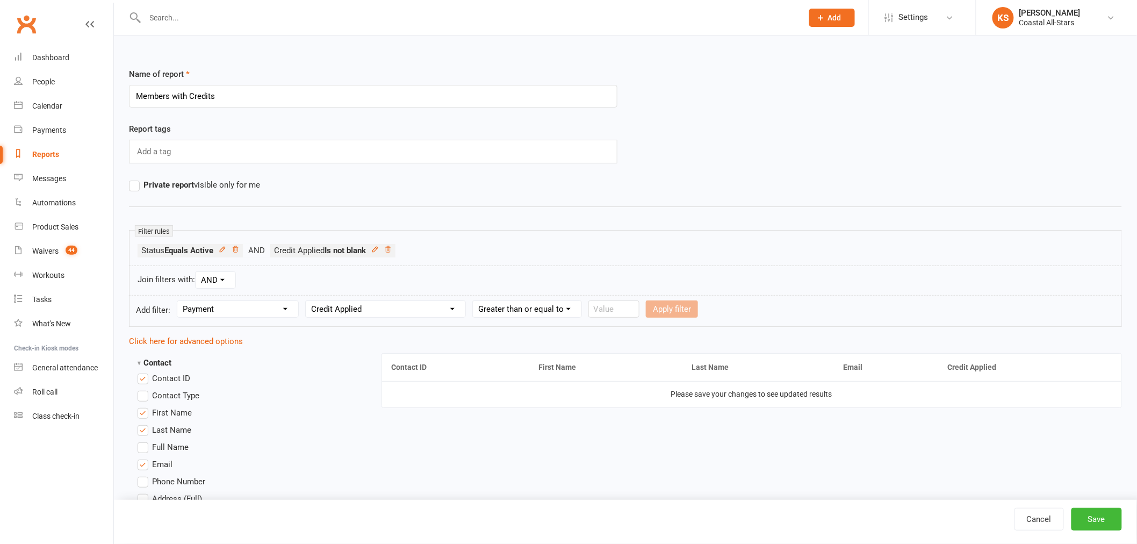
click at [541, 310] on select "Condition Is Is not Less than Greater than Less than or equal to Greater than o…" at bounding box center [527, 309] width 109 height 16
select select "3"
click at [475, 302] on select "Condition Is Is not Less than Greater than Less than or equal to Greater than o…" at bounding box center [527, 309] width 109 height 16
click at [590, 309] on input "number" at bounding box center [614, 308] width 51 height 17
type input "0"
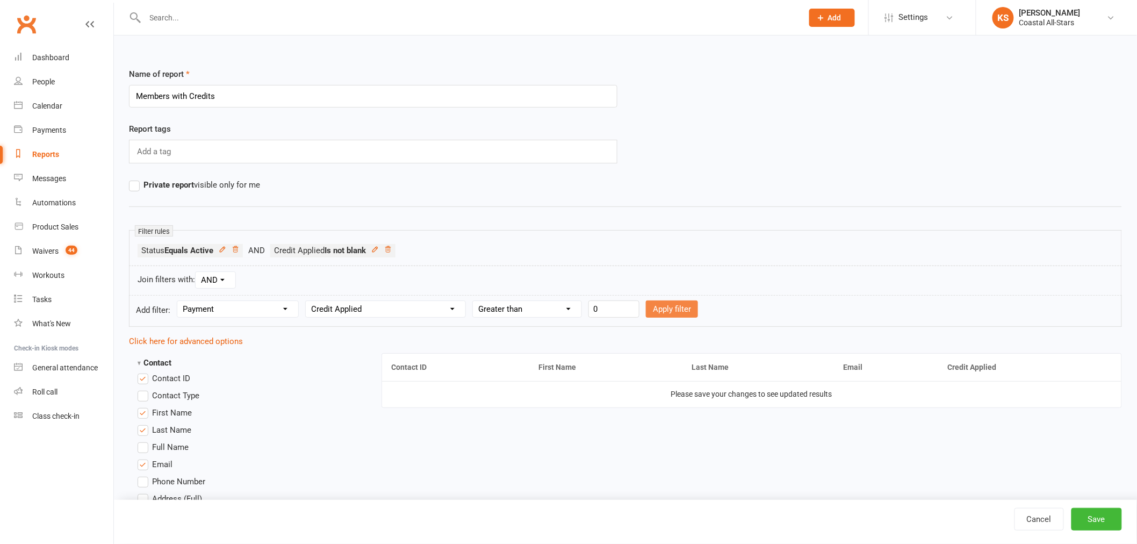
click at [690, 302] on button "Apply filter" at bounding box center [672, 308] width 52 height 17
select select
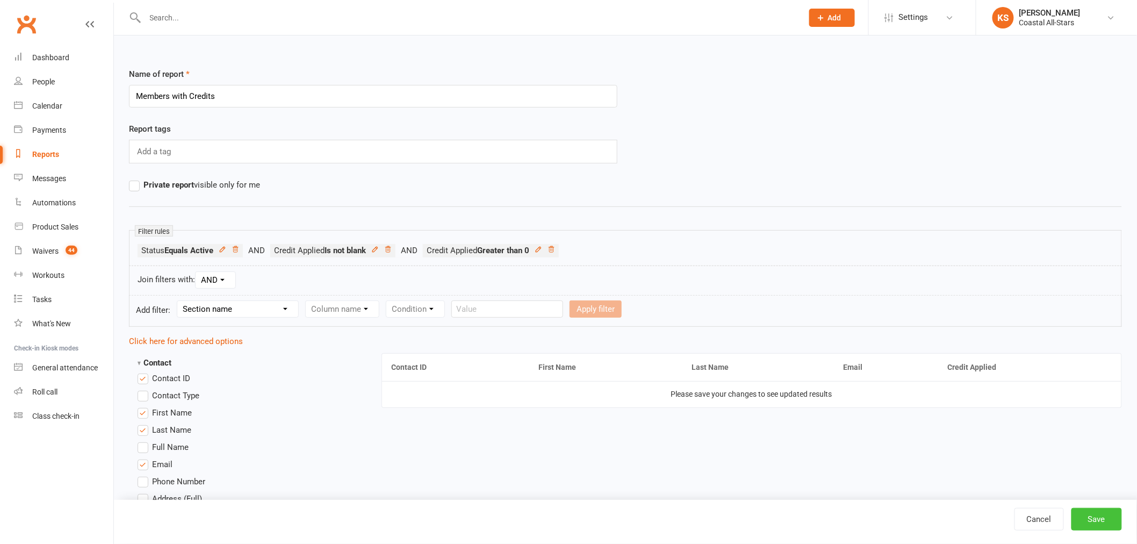
click at [1103, 515] on button "Save" at bounding box center [1097, 519] width 51 height 23
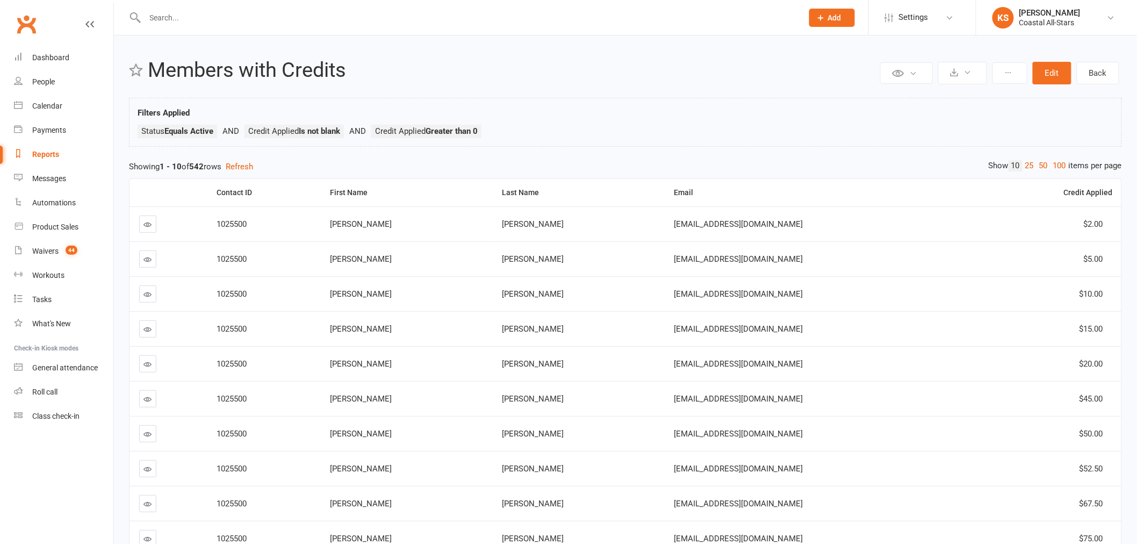
click at [1093, 189] on div "Credit Applied" at bounding box center [1051, 193] width 124 height 8
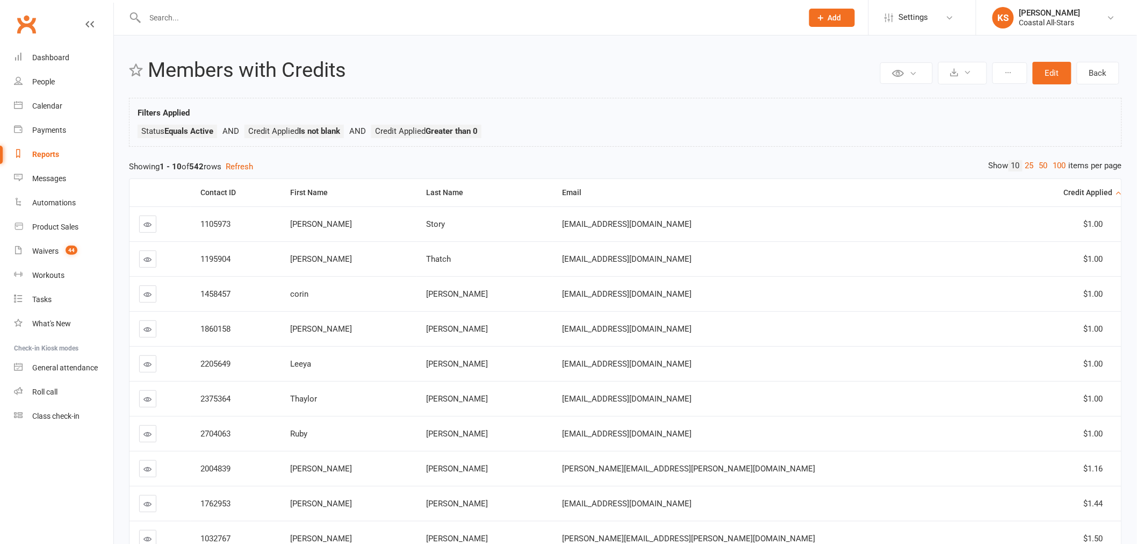
click at [1093, 189] on div "Credit Applied" at bounding box center [1066, 193] width 94 height 8
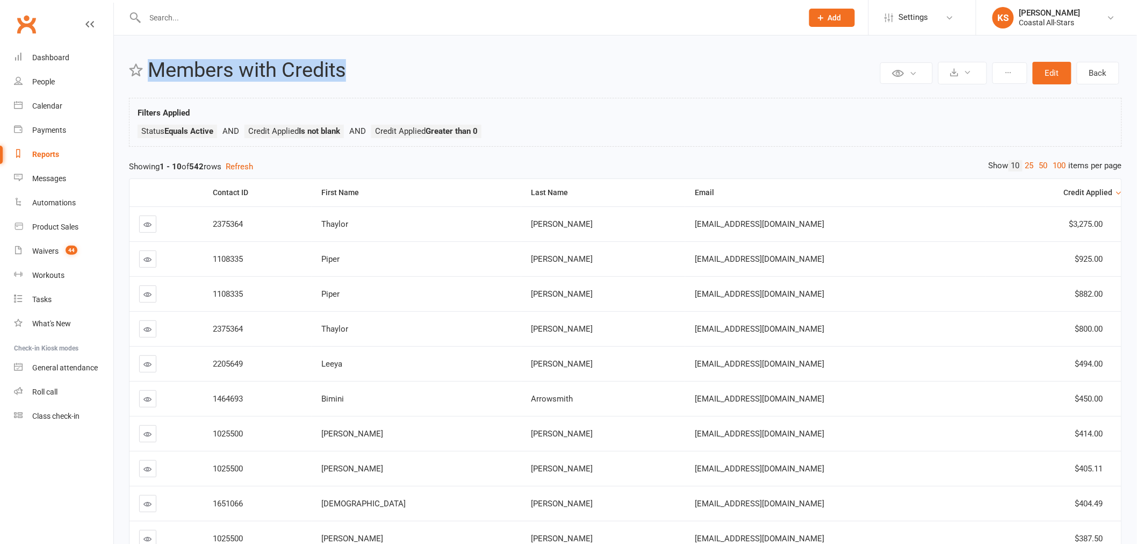
copy h2 "Members with Credits"
drag, startPoint x: 351, startPoint y: 71, endPoint x: 151, endPoint y: 75, distance: 200.0
click at [151, 75] on h2 "Members with Credits" at bounding box center [513, 70] width 730 height 23
copy h2 "Members with Credits"
click at [1039, 26] on div "Coastal All-Stars" at bounding box center [1050, 23] width 61 height 10
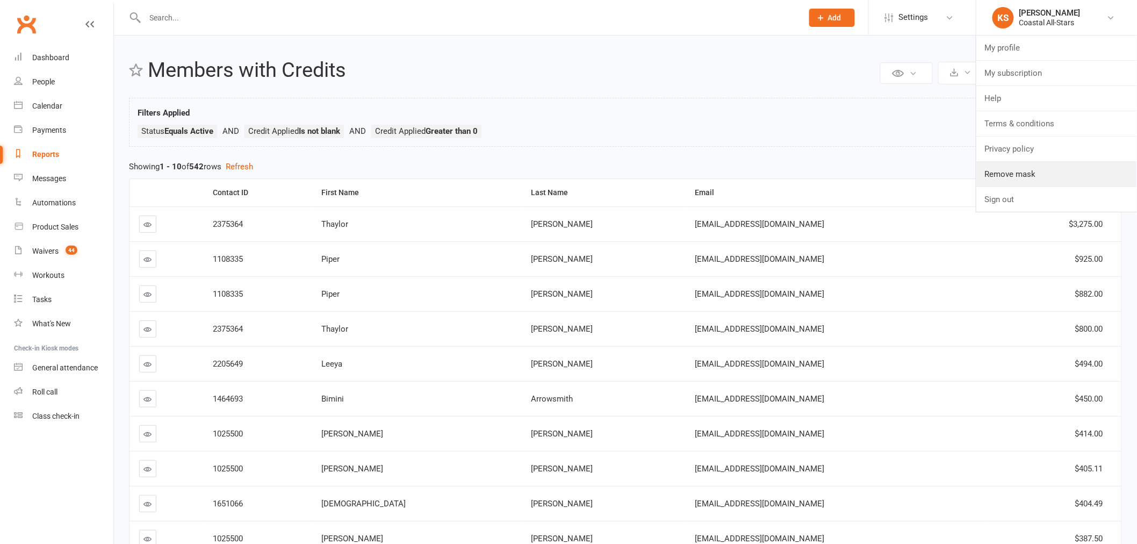
click at [1038, 165] on link "Remove mask" at bounding box center [1057, 174] width 161 height 25
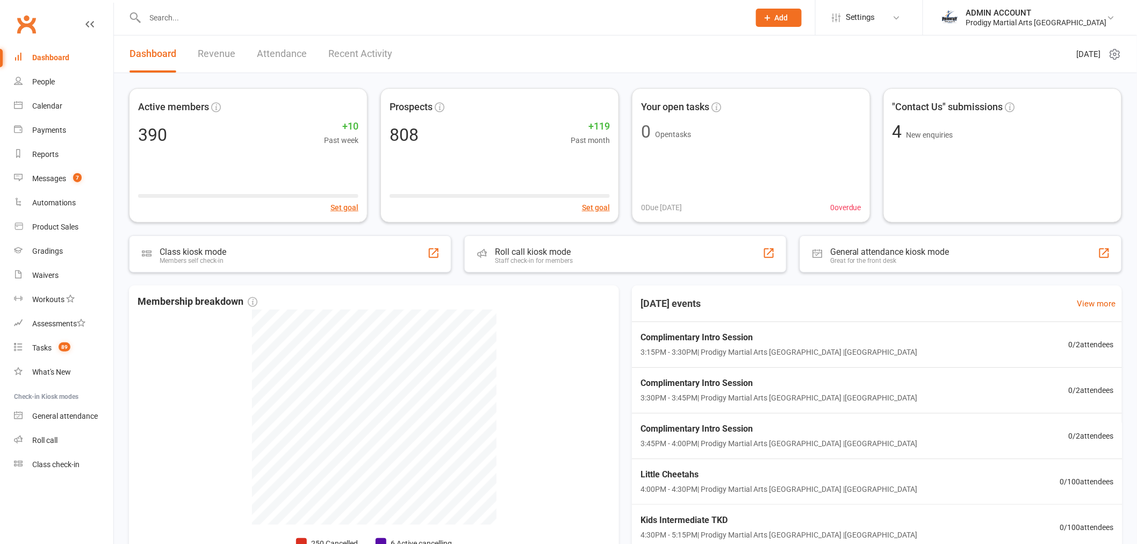
click at [253, 22] on input "text" at bounding box center [442, 17] width 601 height 15
paste input "[PERSON_NAME]"
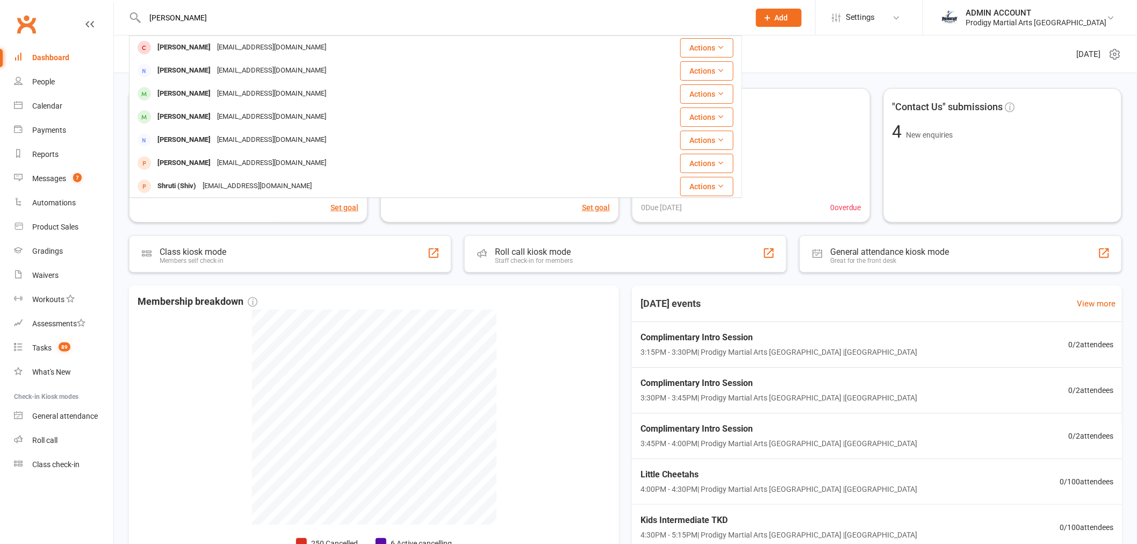
type input "[PERSON_NAME]"
click at [250, 67] on div "[EMAIL_ADDRESS][DOMAIN_NAME]" at bounding box center [272, 71] width 116 height 16
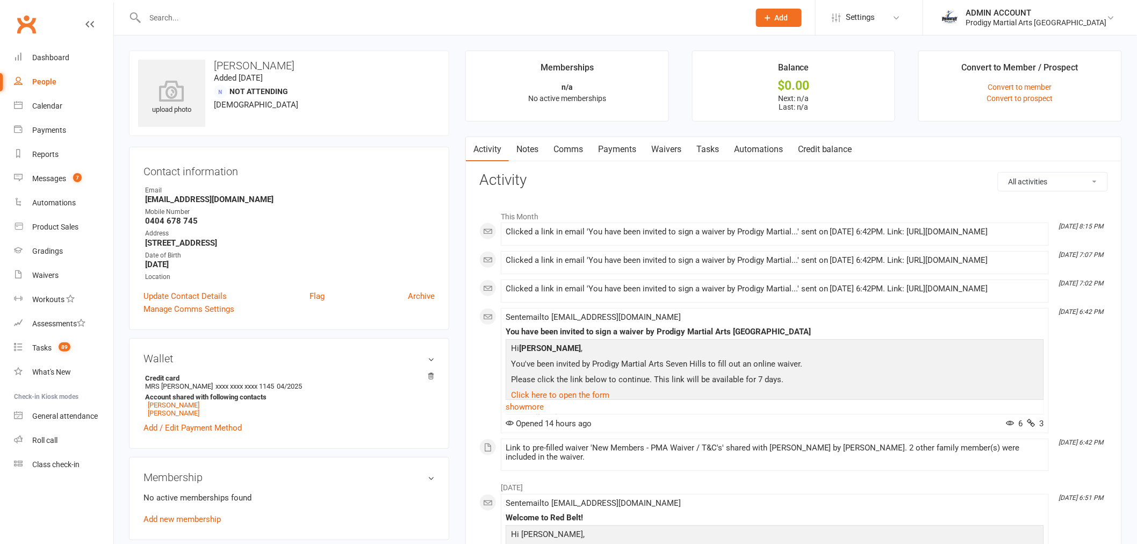
scroll to position [60, 0]
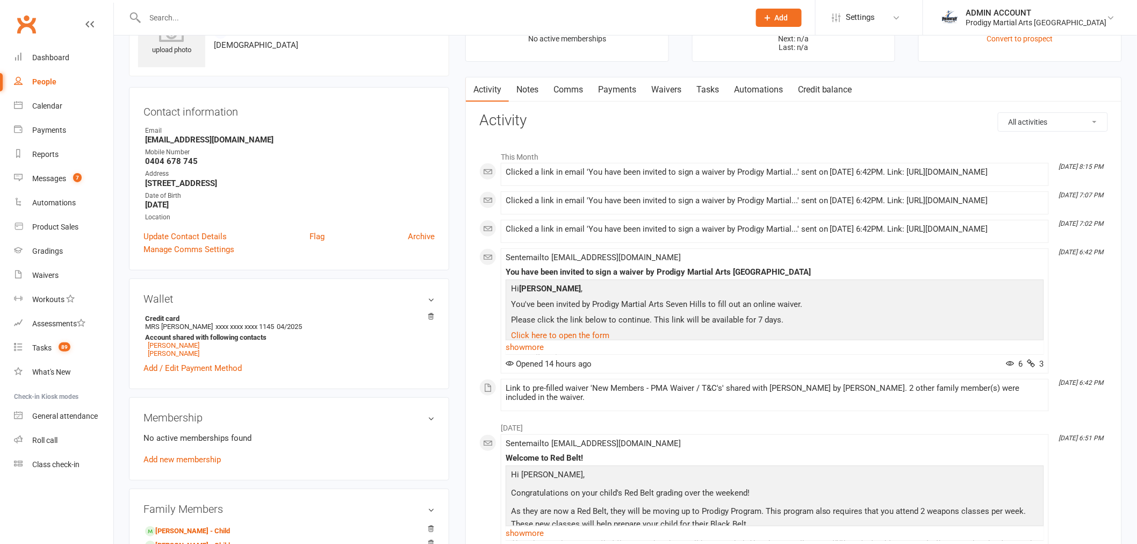
click at [673, 91] on link "Waivers" at bounding box center [666, 89] width 45 height 25
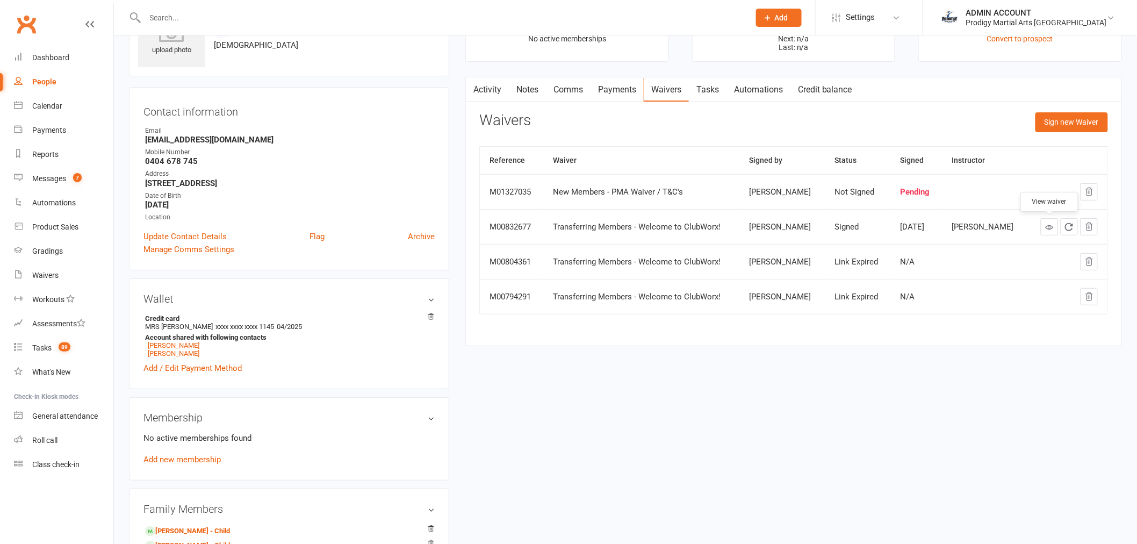
click at [1048, 224] on icon at bounding box center [1049, 227] width 8 height 8
drag, startPoint x: 539, startPoint y: 350, endPoint x: 557, endPoint y: 259, distance: 92.7
click at [539, 350] on main "Memberships n/a No active memberships Balance $0.00 Next: n/a Last: n/a Convert…" at bounding box center [793, 174] width 673 height 366
drag, startPoint x: 555, startPoint y: 194, endPoint x: 706, endPoint y: 188, distance: 151.7
click at [706, 188] on td "New Members - PMA Waiver / T&C's" at bounding box center [642, 191] width 196 height 35
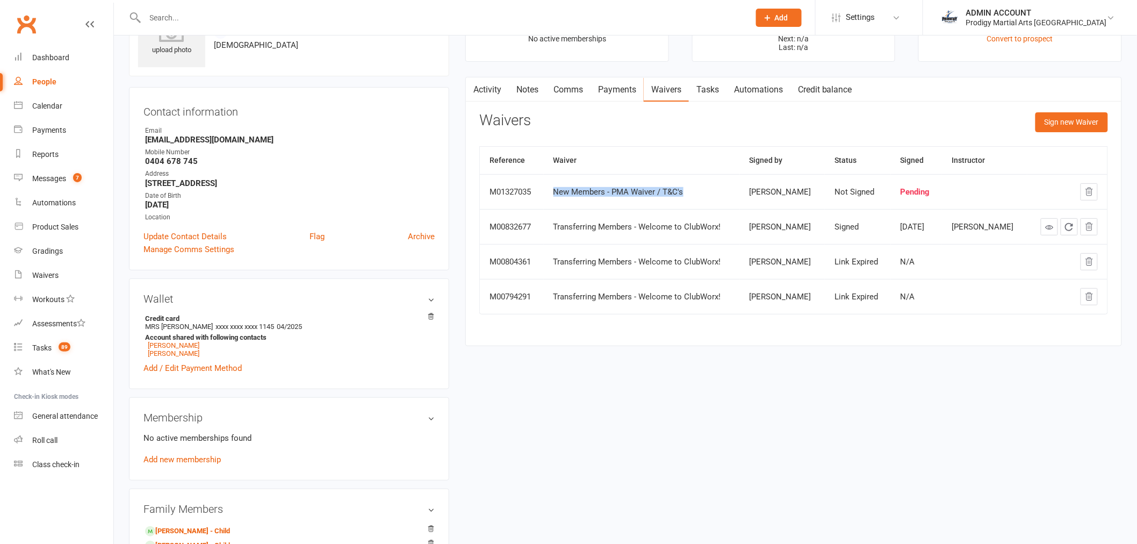
copy div "New Members - PMA Waiver / T&C's"
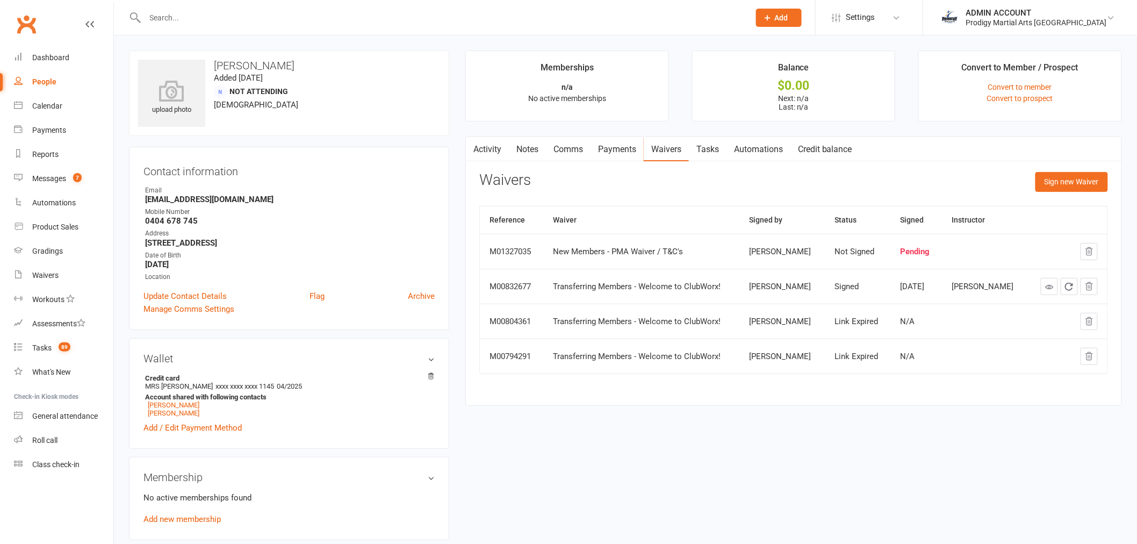
click at [457, 234] on div "upload photo [PERSON_NAME] Added [DATE] Not Attending [DEMOGRAPHIC_DATA] Contac…" at bounding box center [289, 478] width 336 height 855
click at [495, 403] on div "Activity Notes Comms Payments Waivers Tasks Automations Credit balance View wai…" at bounding box center [793, 272] width 657 height 270
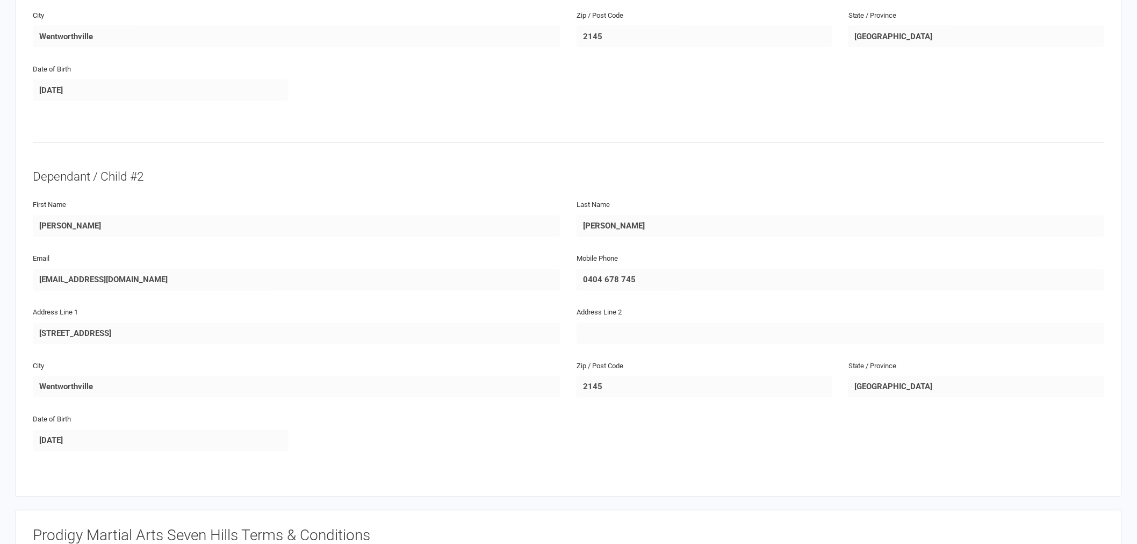
scroll to position [713, 0]
